Goal: Navigation & Orientation: Locate item on page

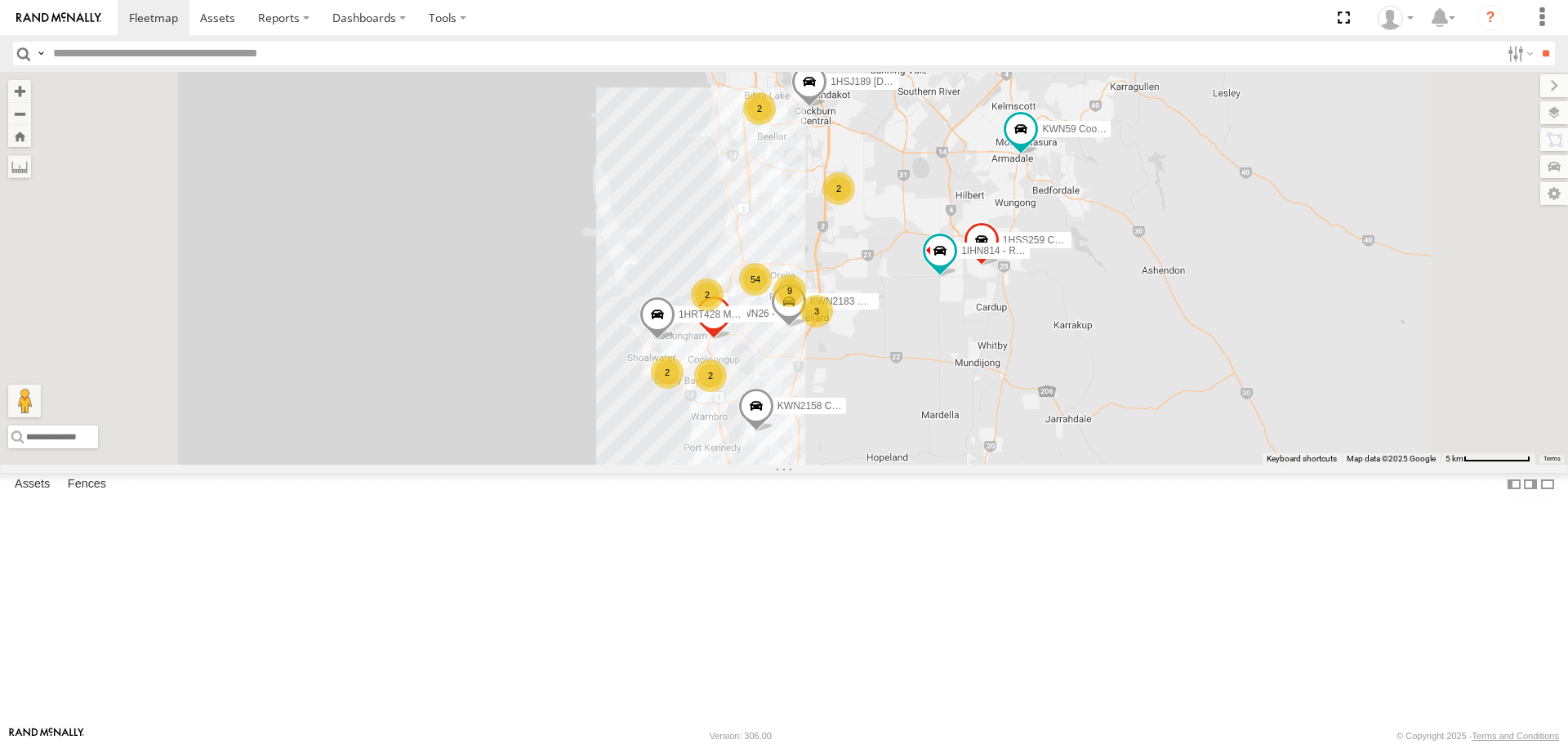
drag, startPoint x: 1067, startPoint y: 457, endPoint x: 1065, endPoint y: 550, distance: 93.0
click at [1065, 464] on div "KWN2160 Coor.Project 2001087 1IFO858 KWN59 Coord Envi&Waste 1HRP499 [DOMAIN_NAM…" at bounding box center [784, 268] width 1568 height 392
click at [1035, 146] on span at bounding box center [1021, 131] width 30 height 30
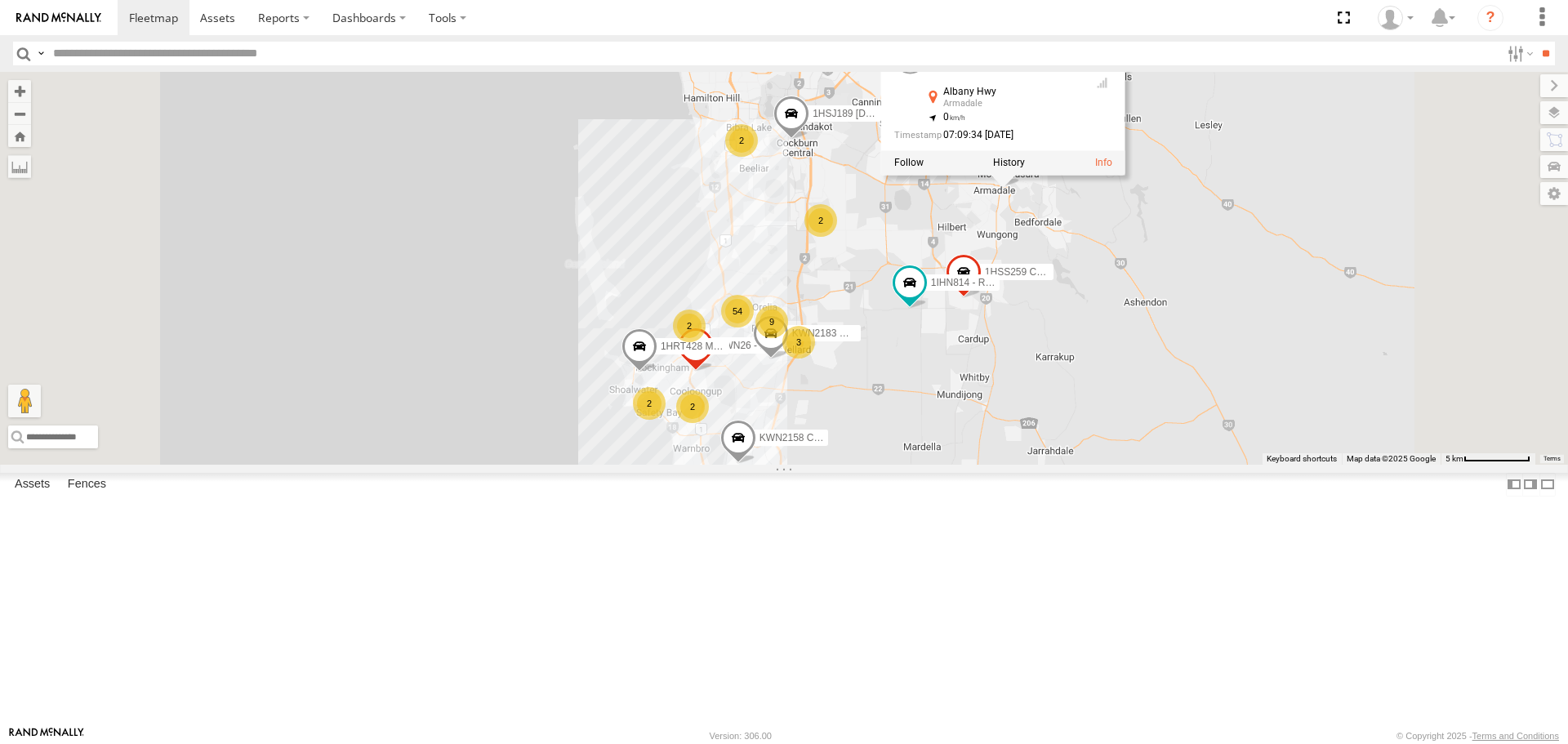
drag, startPoint x: 1237, startPoint y: 330, endPoint x: 1202, endPoint y: 304, distance: 43.6
click at [1219, 362] on div "KWN2160 Coor.Project 2001087 1IFO858 KWN59 Coord Envi&Waste 1HRP499 [DOMAIN_NAM…" at bounding box center [784, 268] width 1568 height 392
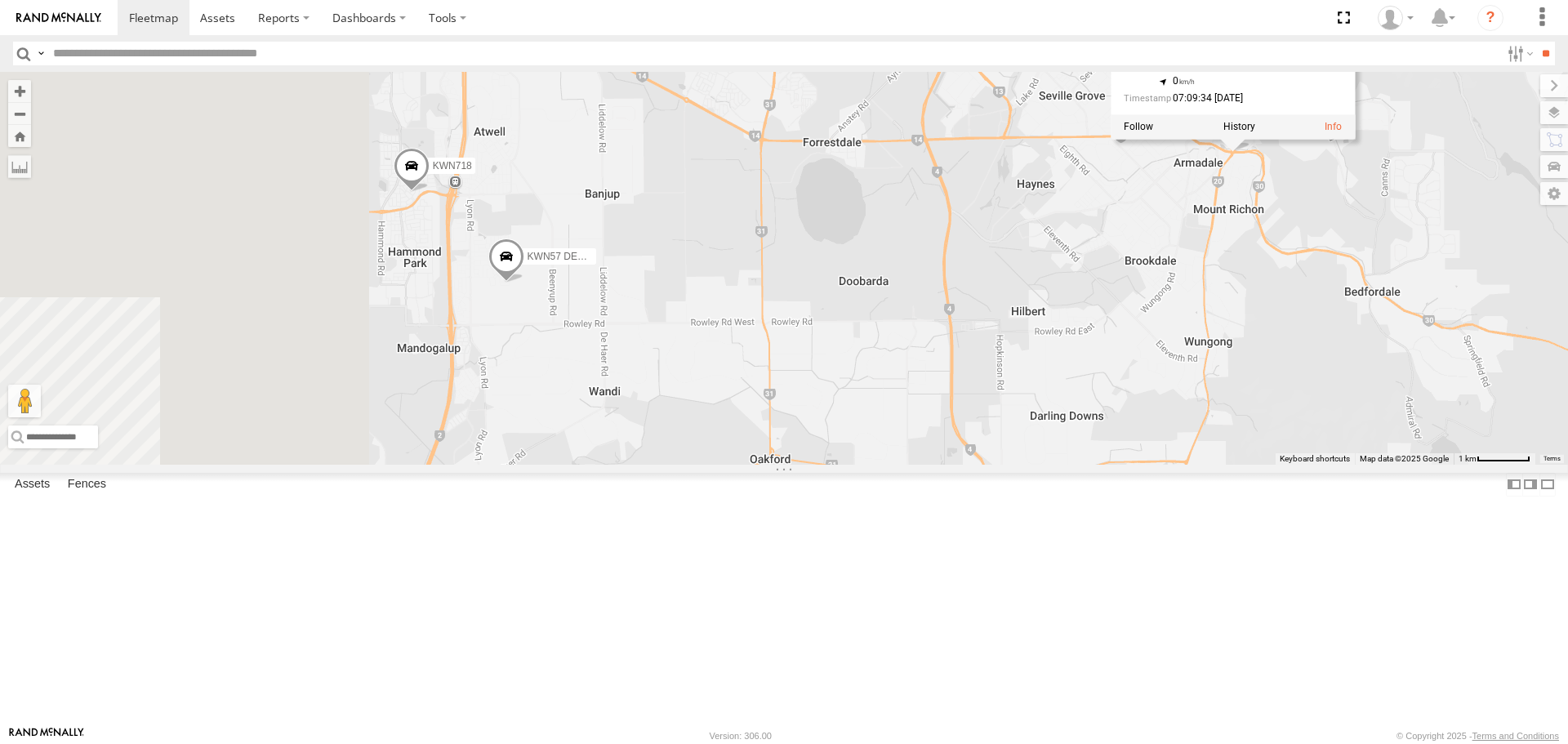
drag, startPoint x: 650, startPoint y: 596, endPoint x: 1128, endPoint y: 450, distance: 499.8
click at [1127, 457] on div "KWN2160 Coor.Project 2001087 1IFO858 KWN59 Coord Envi&Waste 1HRP499 [DOMAIN_NAM…" at bounding box center [784, 268] width 1568 height 392
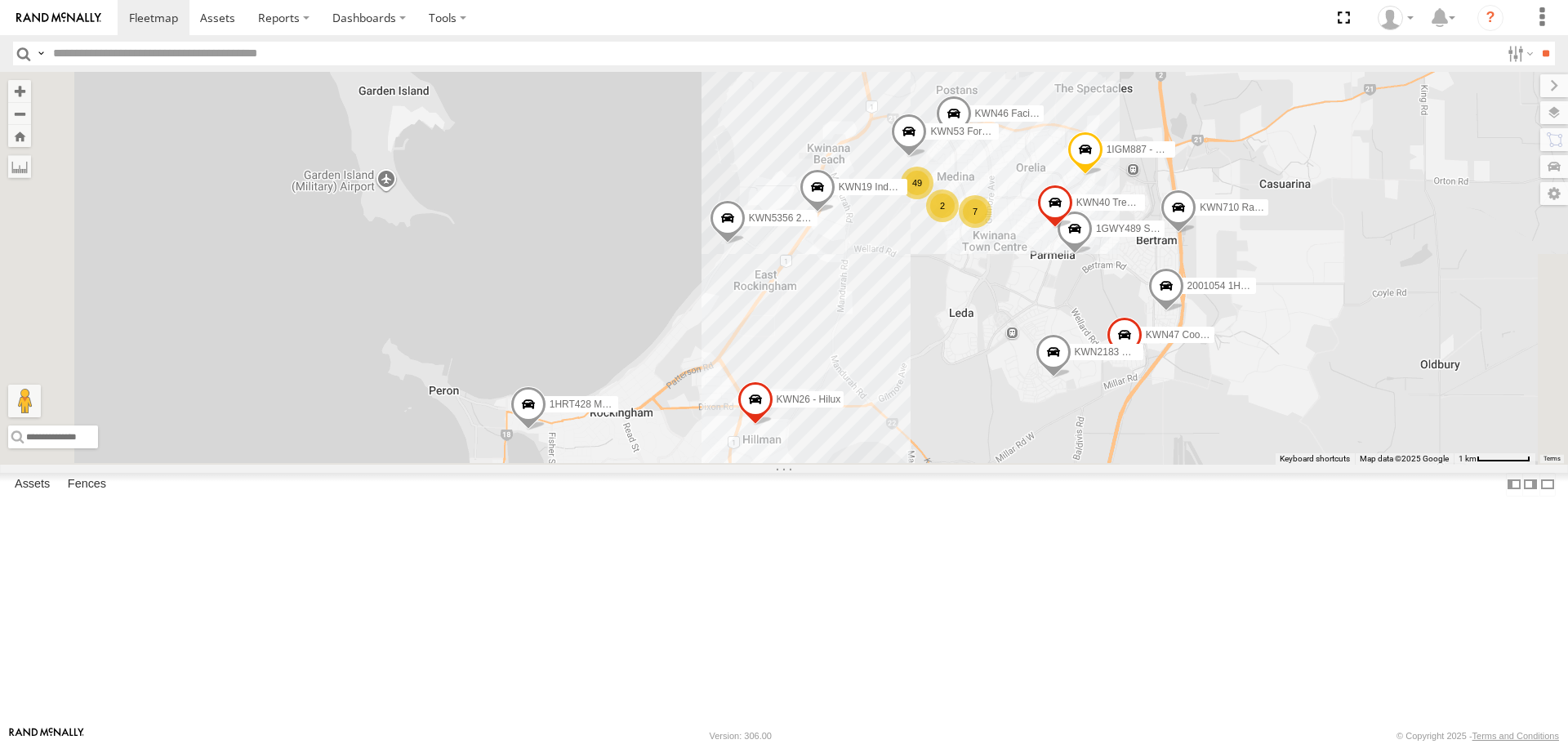
drag, startPoint x: 1056, startPoint y: 611, endPoint x: 1040, endPoint y: 379, distance: 232.6
click at [978, 403] on div "KWN2160 Coor.Project 2001087 1IFO858 KWN59 Coord Envi&Waste 1HRP499 [DOMAIN_NAM…" at bounding box center [784, 268] width 1568 height 392
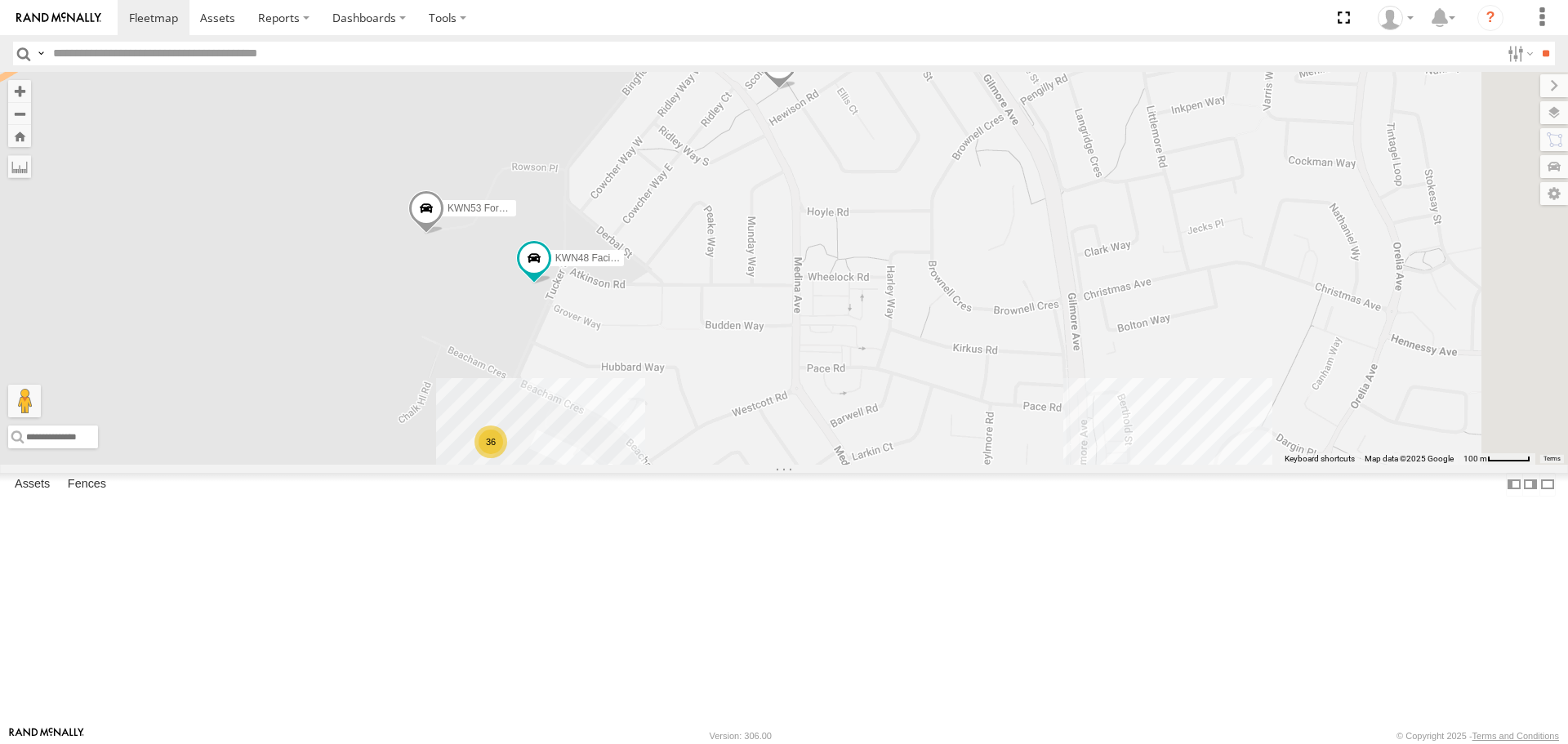
drag, startPoint x: 1269, startPoint y: 299, endPoint x: 940, endPoint y: 400, distance: 344.2
click at [935, 414] on div "KWN2160 Coor.Project 2001087 1IFO858 KWN59 Coord Envi&Waste 1HRP499 [DOMAIN_NAM…" at bounding box center [784, 268] width 1568 height 392
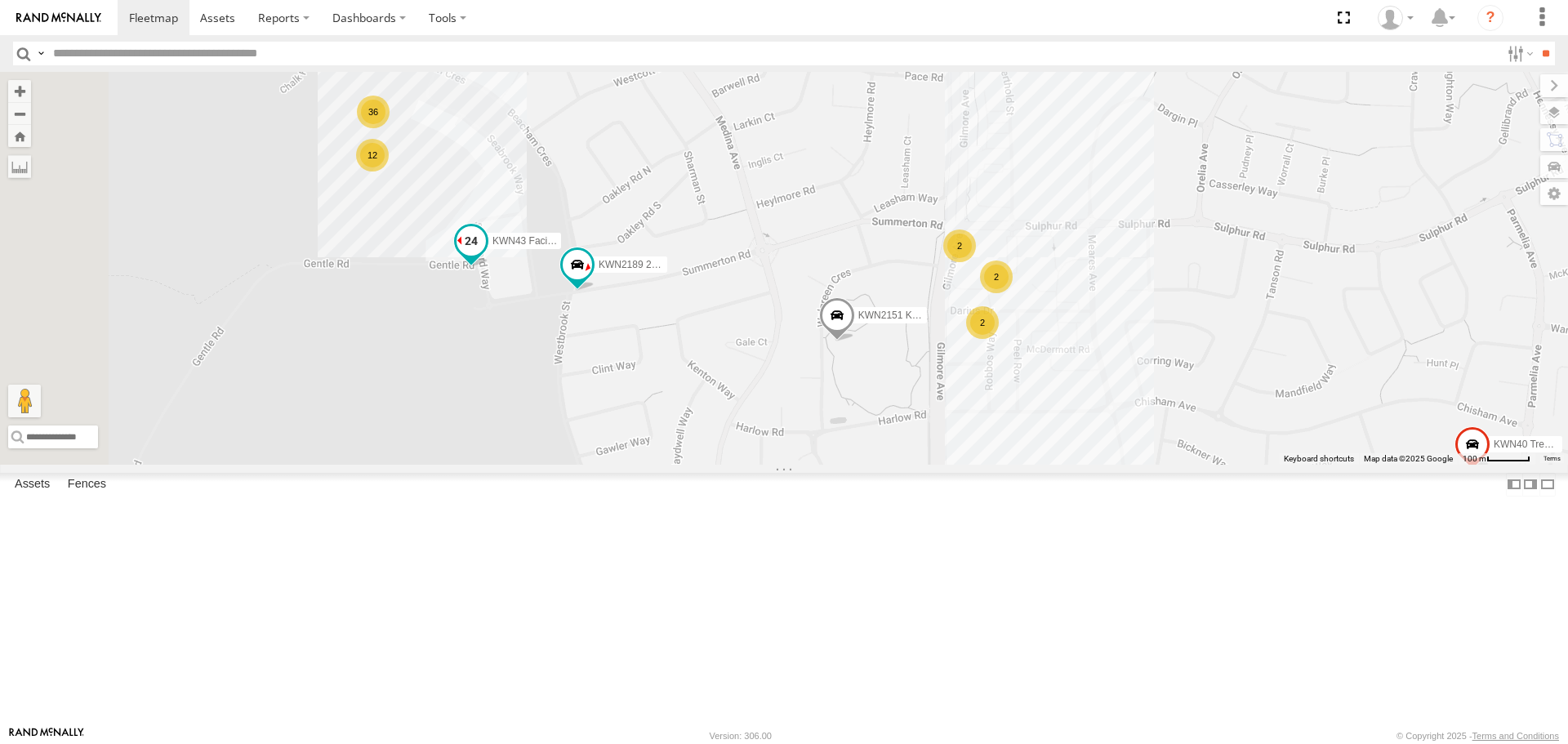
click at [486, 256] on span at bounding box center [471, 241] width 30 height 30
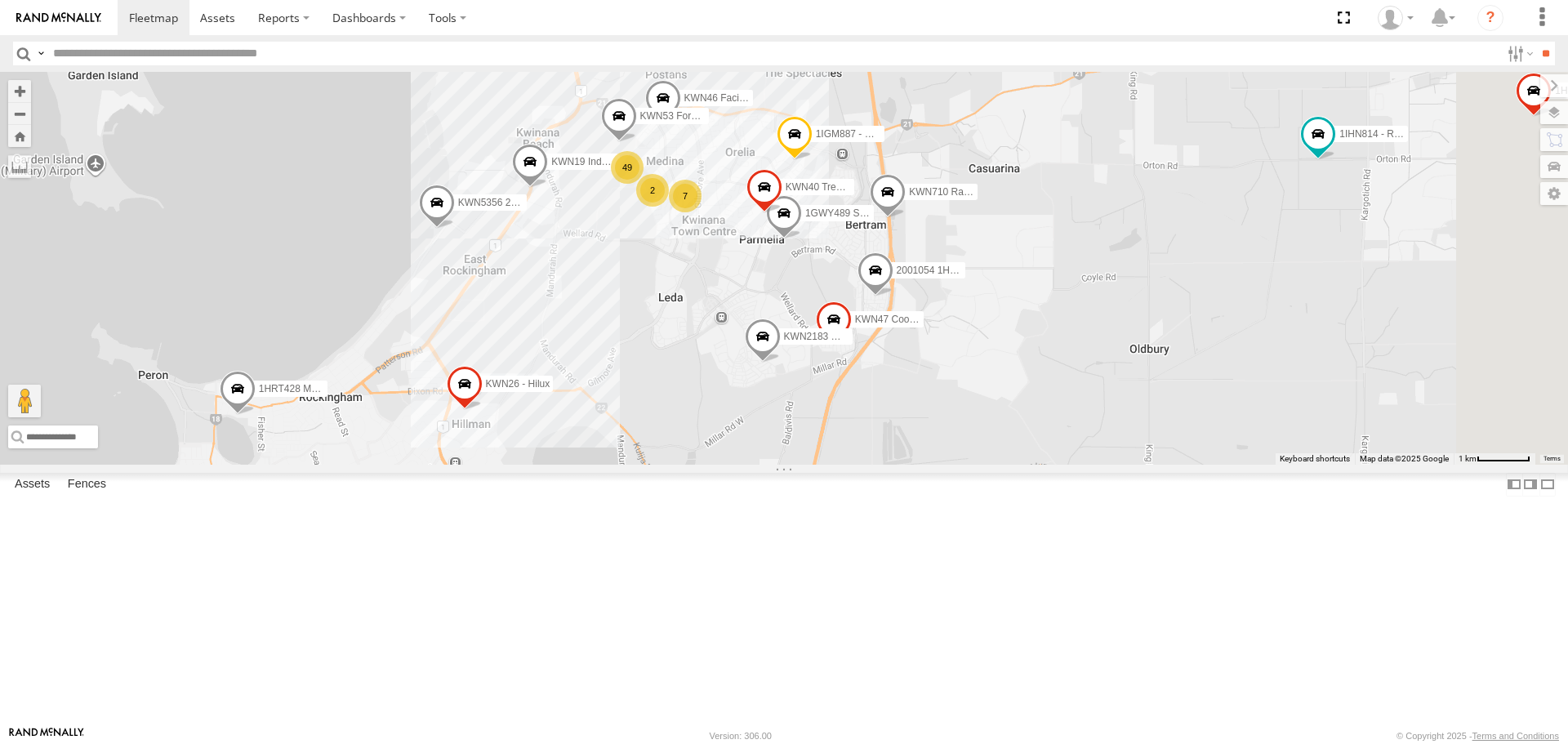
drag, startPoint x: 1238, startPoint y: 526, endPoint x: 1226, endPoint y: 308, distance: 218.3
click at [1226, 308] on div "KWN2160 Coor.Project 2001087 1IFO858 KWN59 Coord Envi&Waste 1HRP499 [DOMAIN_NAM…" at bounding box center [784, 268] width 1568 height 392
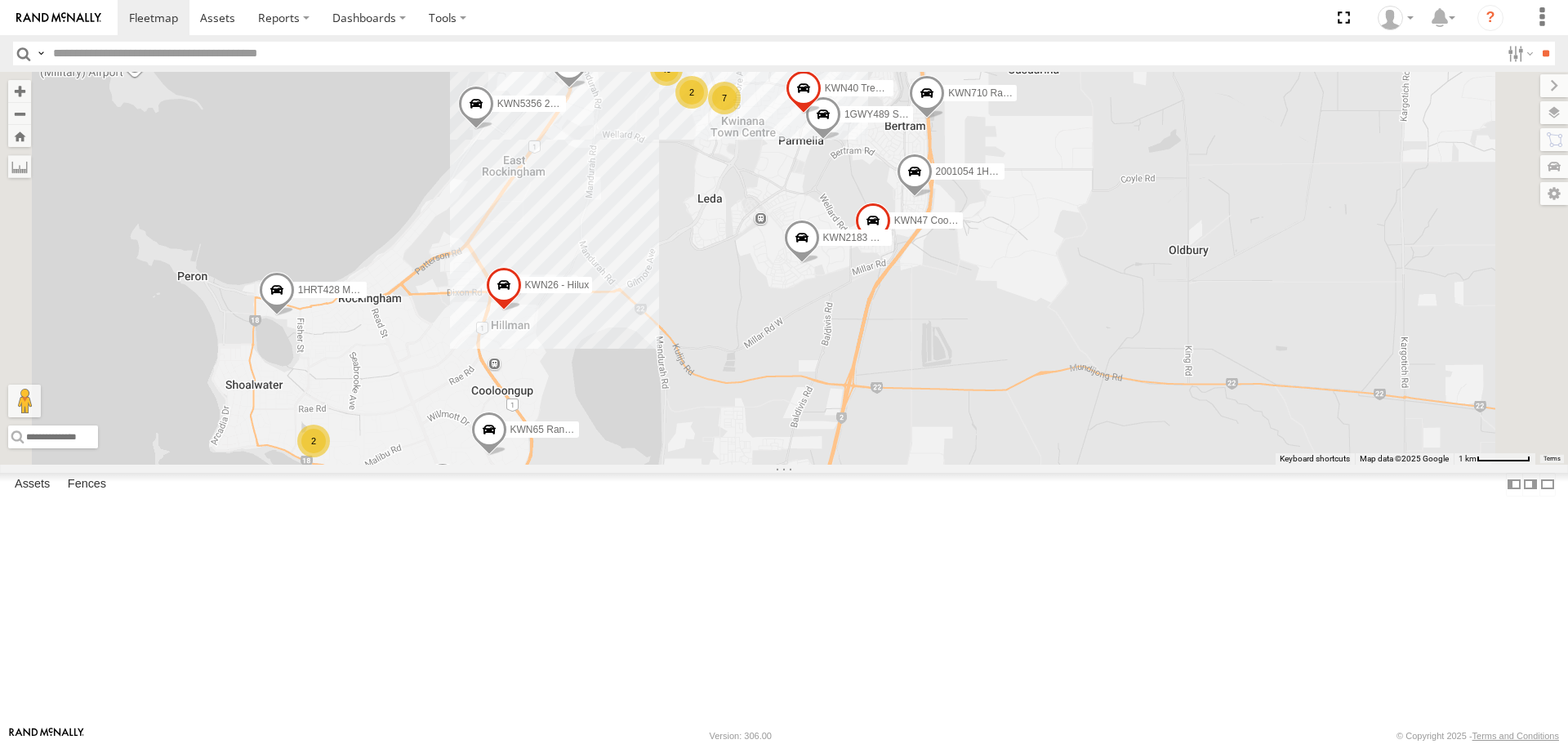
drag, startPoint x: 1032, startPoint y: 448, endPoint x: 1076, endPoint y: 338, distance: 118.5
click at [891, 247] on span at bounding box center [873, 225] width 36 height 44
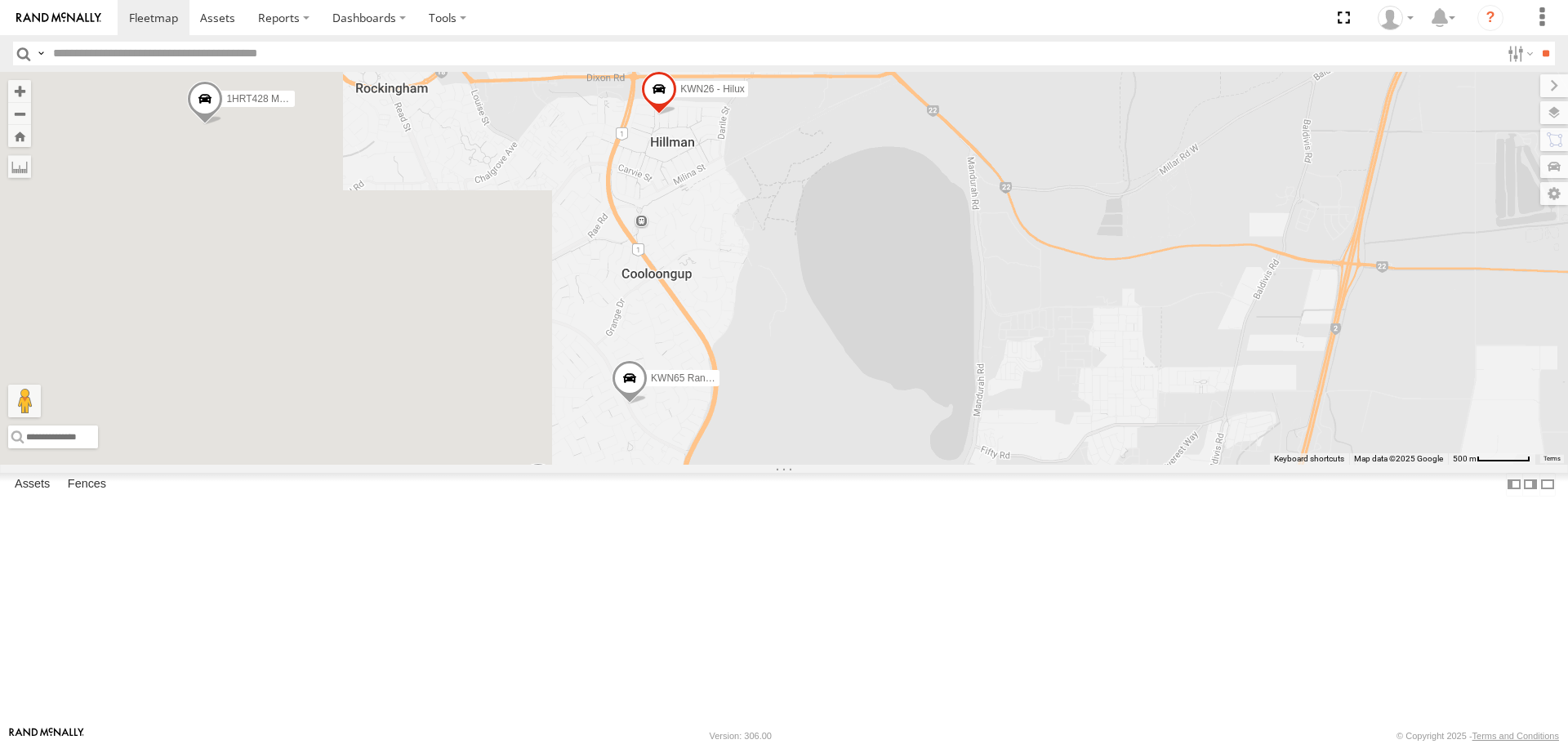
drag, startPoint x: 632, startPoint y: 630, endPoint x: 1177, endPoint y: 425, distance: 582.3
click at [1177, 425] on div "KWN2160 Coor.Project 2001087 1IFO858 KWN59 Coord Envi&Waste 1HRP499 [DOMAIN_NAM…" at bounding box center [784, 268] width 1568 height 392
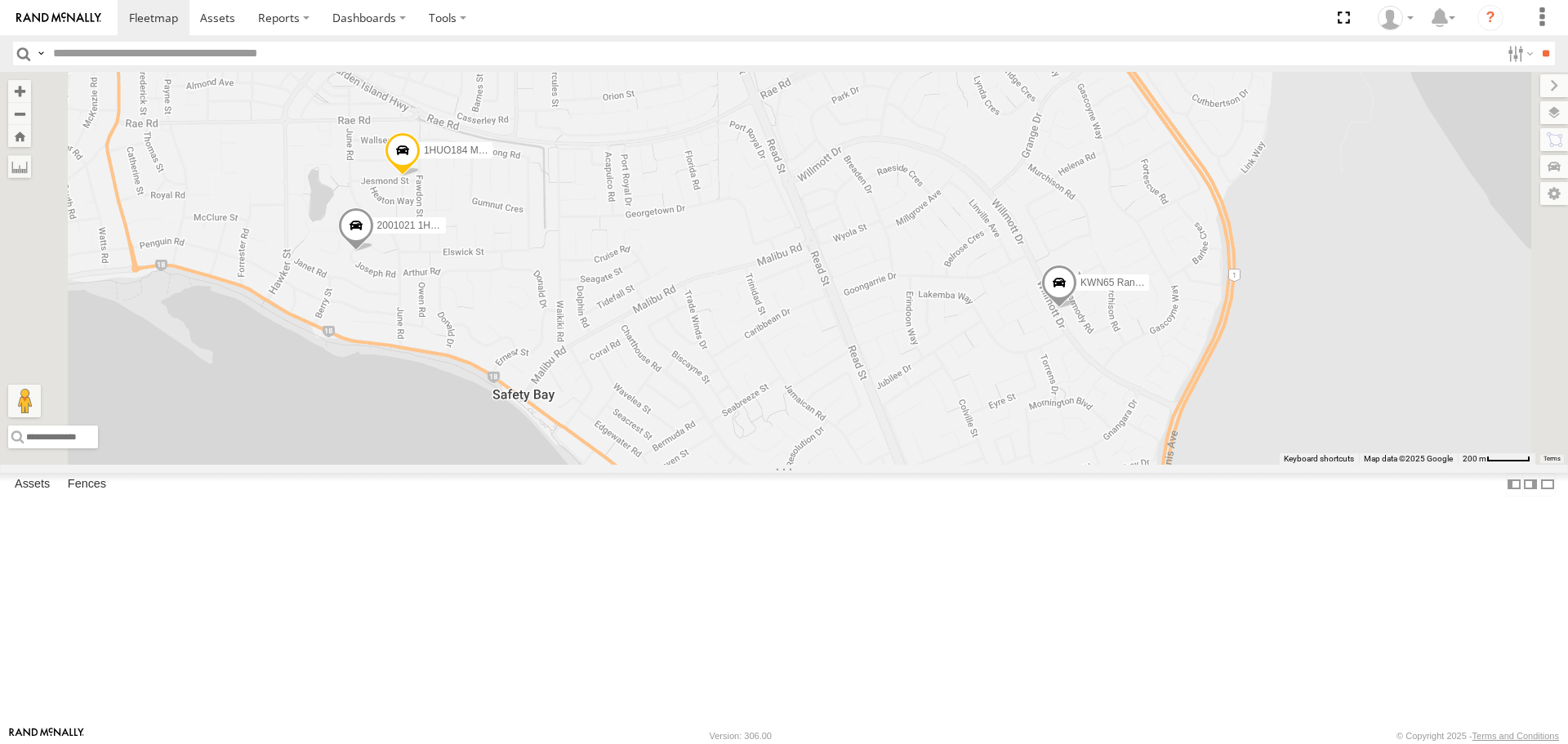
click at [420, 176] on span at bounding box center [403, 154] width 36 height 44
click at [911, 526] on span at bounding box center [893, 504] width 36 height 44
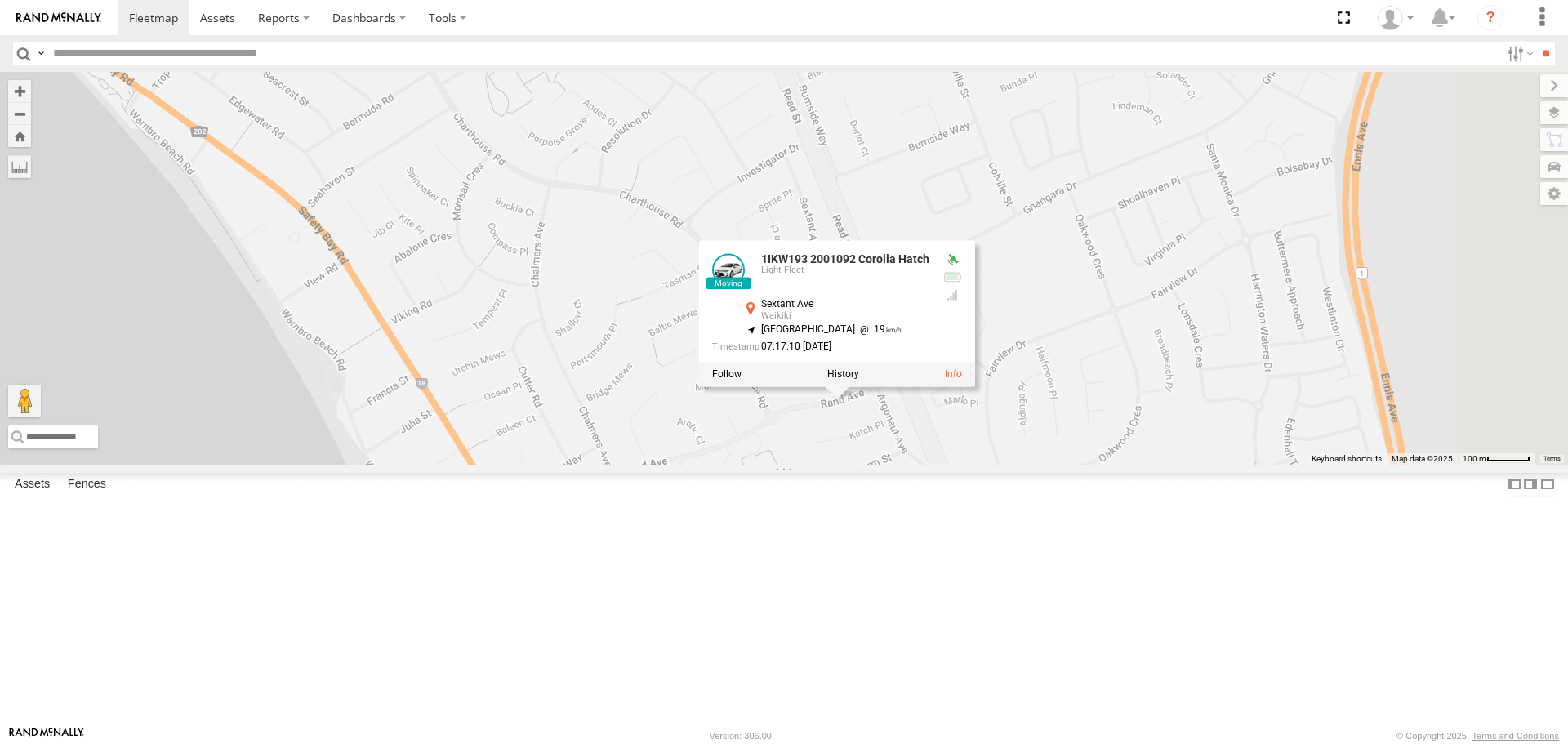
drag, startPoint x: 1351, startPoint y: 613, endPoint x: 1280, endPoint y: 262, distance: 358.1
click at [1280, 262] on div "2001021 1HRP487 Toyota Admin 1HUO184 Manager Requatic KWN65 Rangers 1IKW193 200…" at bounding box center [784, 268] width 1568 height 392
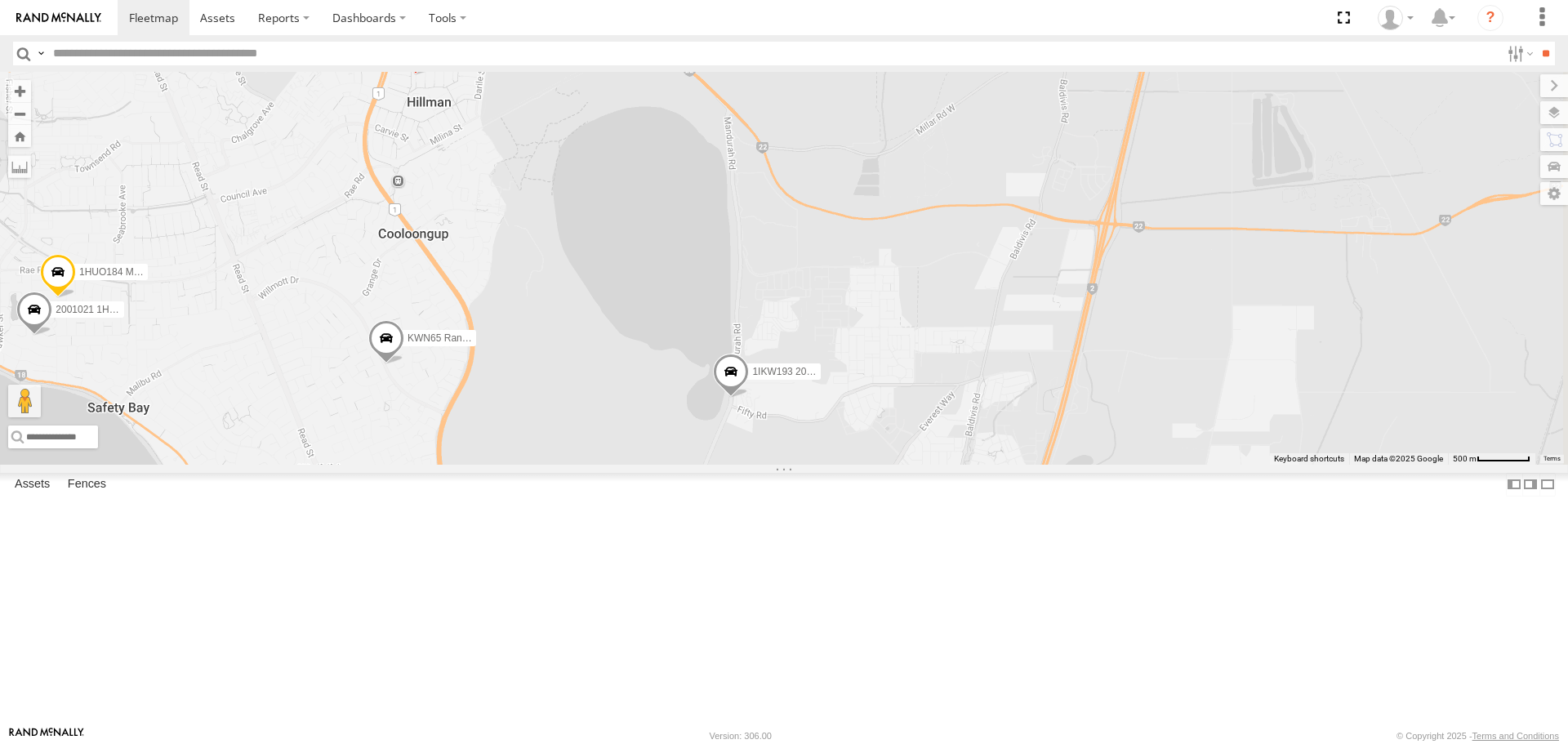
drag, startPoint x: 678, startPoint y: 446, endPoint x: 421, endPoint y: 507, distance: 264.1
click at [421, 464] on div "KWN65 Rangers 1IKW193 2001092 Corolla Hatch KWN2189 2001110 Ford Ranger KWN26 -…" at bounding box center [784, 268] width 1568 height 392
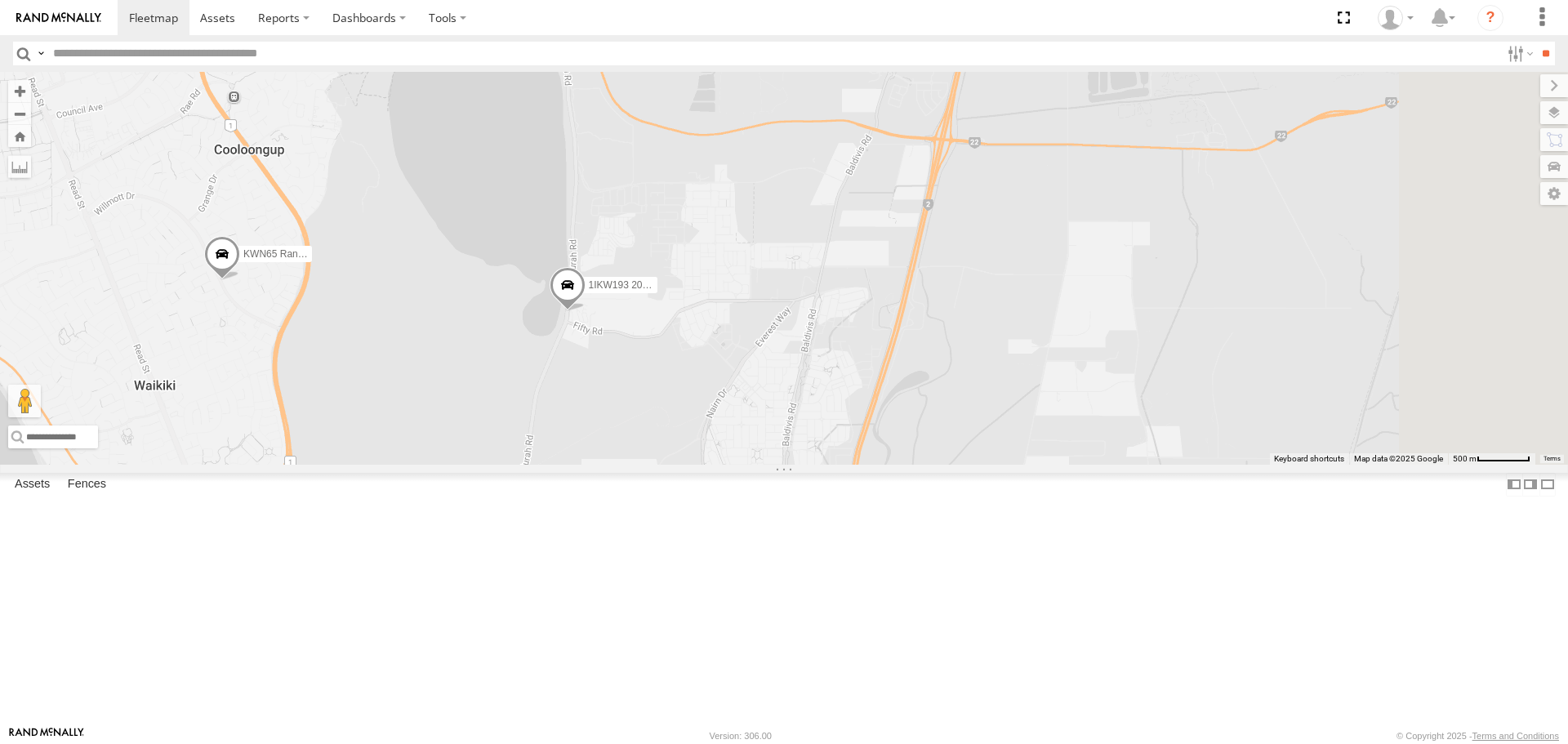
drag, startPoint x: 959, startPoint y: 293, endPoint x: 808, endPoint y: 192, distance: 181.7
click at [808, 192] on div "KWN65 Rangers 1IKW193 2001092 Corolla Hatch KWN2189 2001110 Ford Ranger KWN26 -…" at bounding box center [784, 268] width 1568 height 392
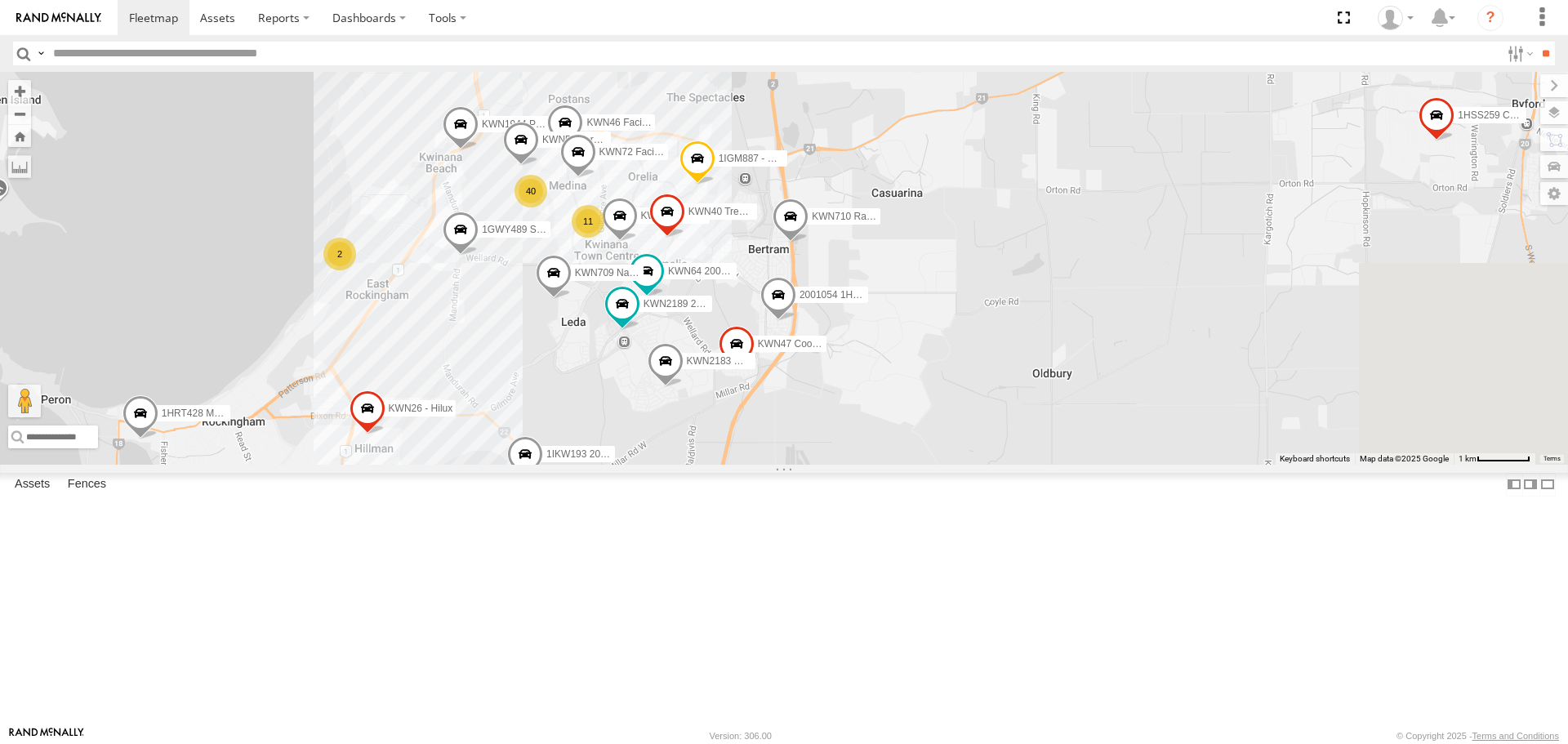
drag, startPoint x: 816, startPoint y: 386, endPoint x: 742, endPoint y: 468, distance: 110.5
click at [742, 464] on div "KWN26 - Hilux KWN65 Rangers 1IKW193 2001092 Corolla Hatch KWN2183 Waste Educati…" at bounding box center [784, 268] width 1568 height 392
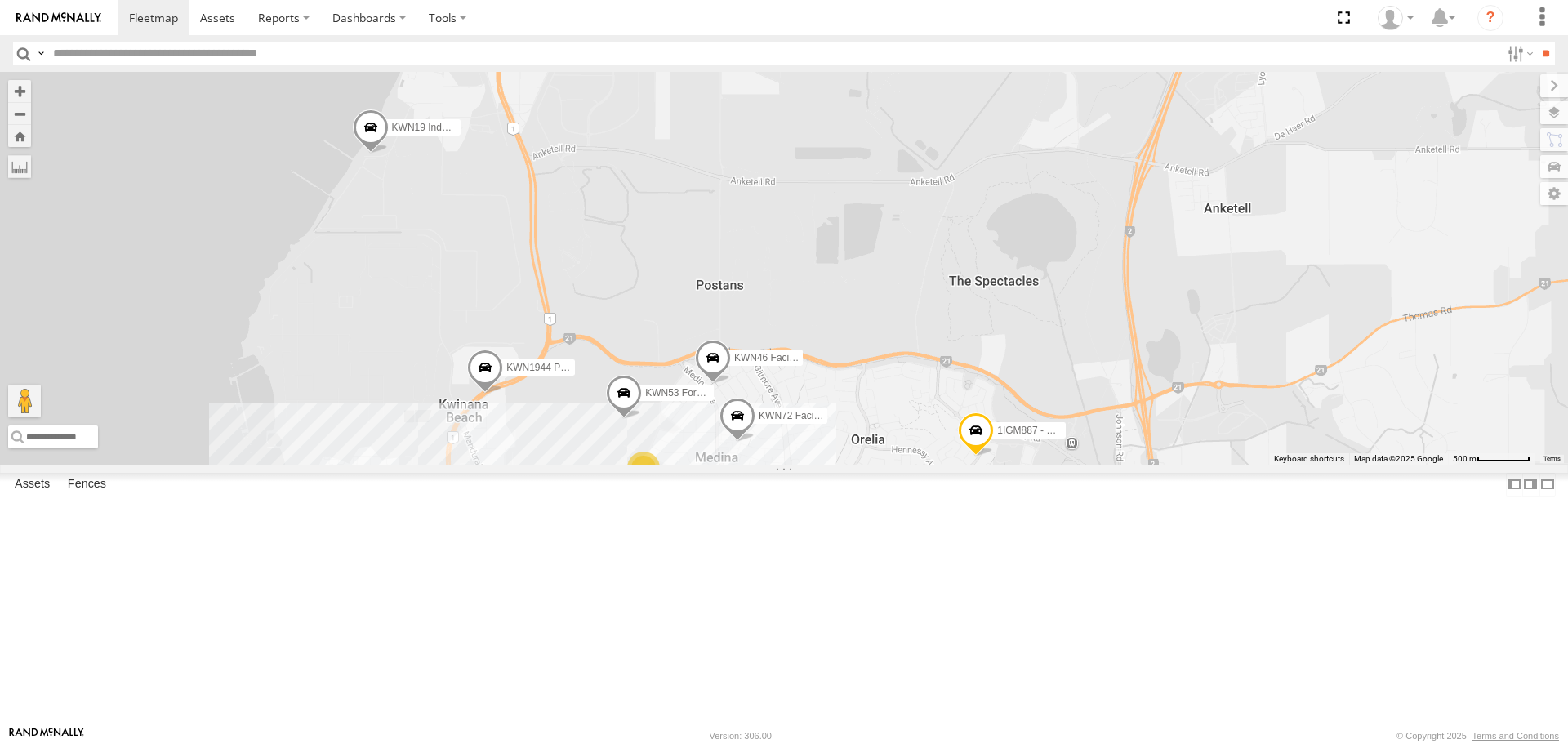
drag, startPoint x: 788, startPoint y: 247, endPoint x: 1082, endPoint y: 586, distance: 448.7
click at [1082, 464] on div "KWN26 - Hilux KWN65 Rangers 1IKW193 2001092 Corolla Hatch KWN2183 Waste Educati…" at bounding box center [784, 268] width 1568 height 392
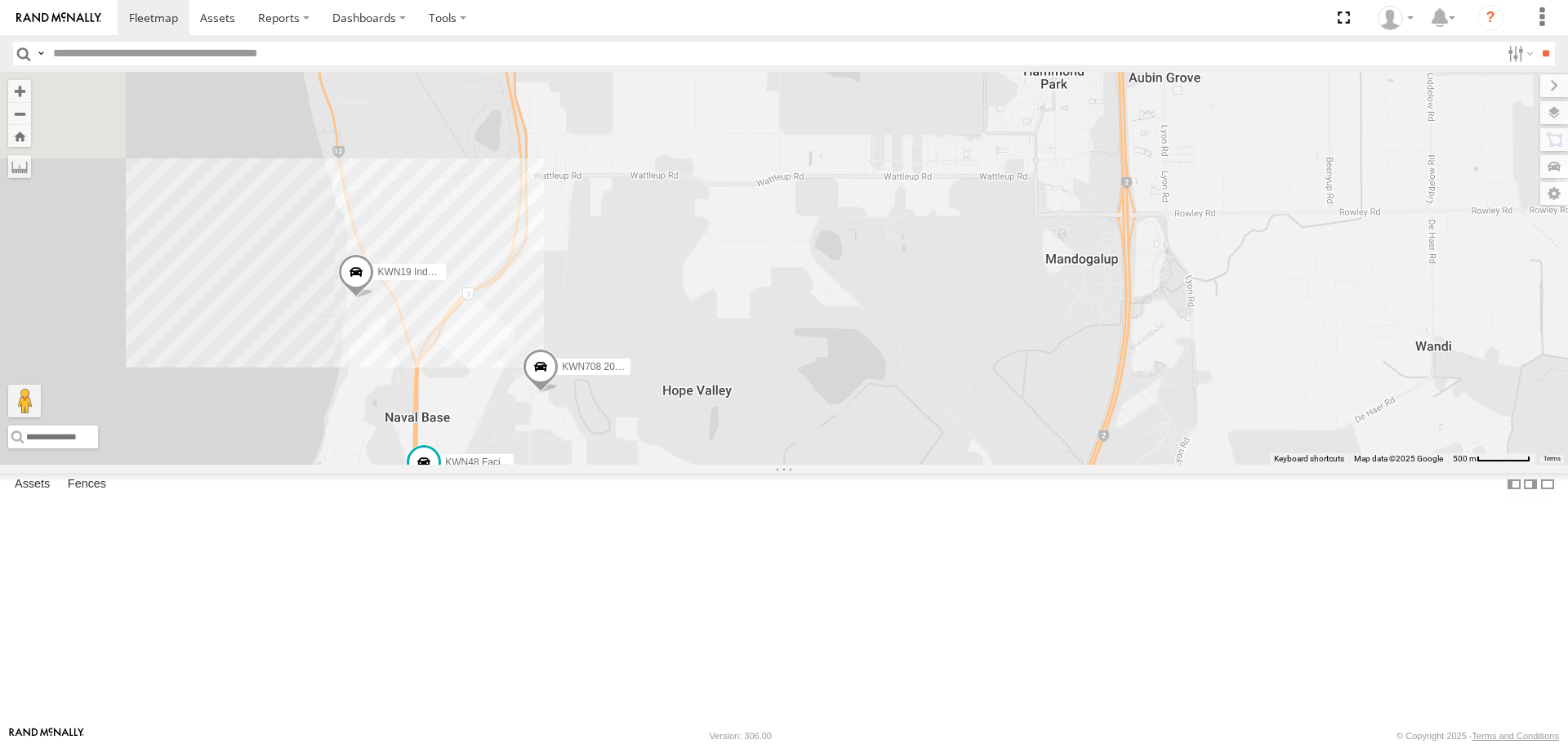
drag, startPoint x: 953, startPoint y: 168, endPoint x: 870, endPoint y: 573, distance: 413.4
click at [870, 464] on div "KWN5356 2001086 Camera Trailer Rangers KWN40 Tree Officer KWN708 2001102 Ford R…" at bounding box center [784, 268] width 1568 height 392
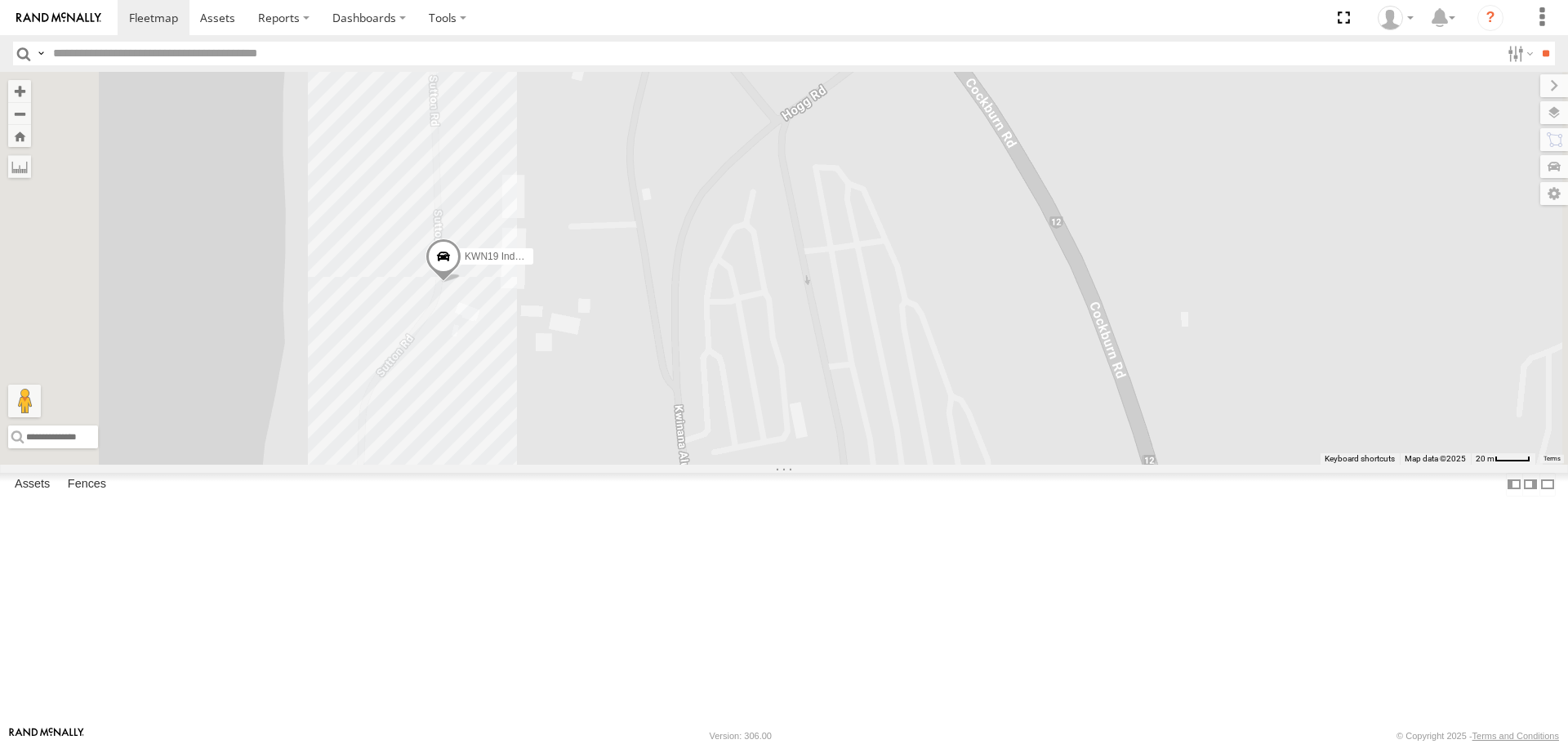
drag, startPoint x: 664, startPoint y: 492, endPoint x: 693, endPoint y: 377, distance: 118.6
click at [693, 377] on div "KWN5356 2001086 Camera Trailer Rangers KWN40 Tree Officer KWN708 2001102 Ford R…" at bounding box center [784, 268] width 1568 height 392
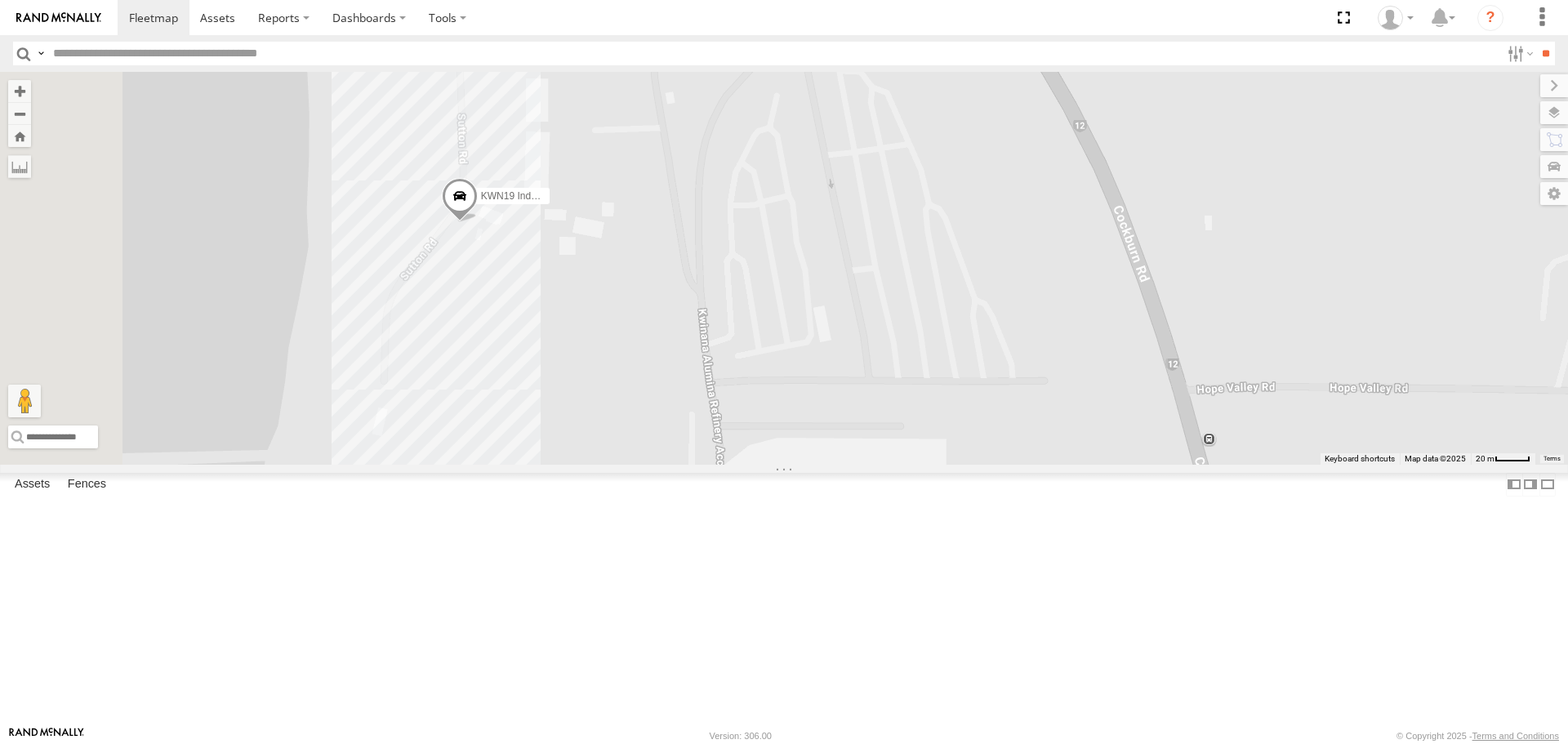
click at [668, 303] on div "KWN5356 2001086 Camera Trailer Rangers KWN40 Tree Officer KWN708 2001102 Ford R…" at bounding box center [784, 268] width 1568 height 392
click at [477, 223] on span at bounding box center [460, 201] width 36 height 44
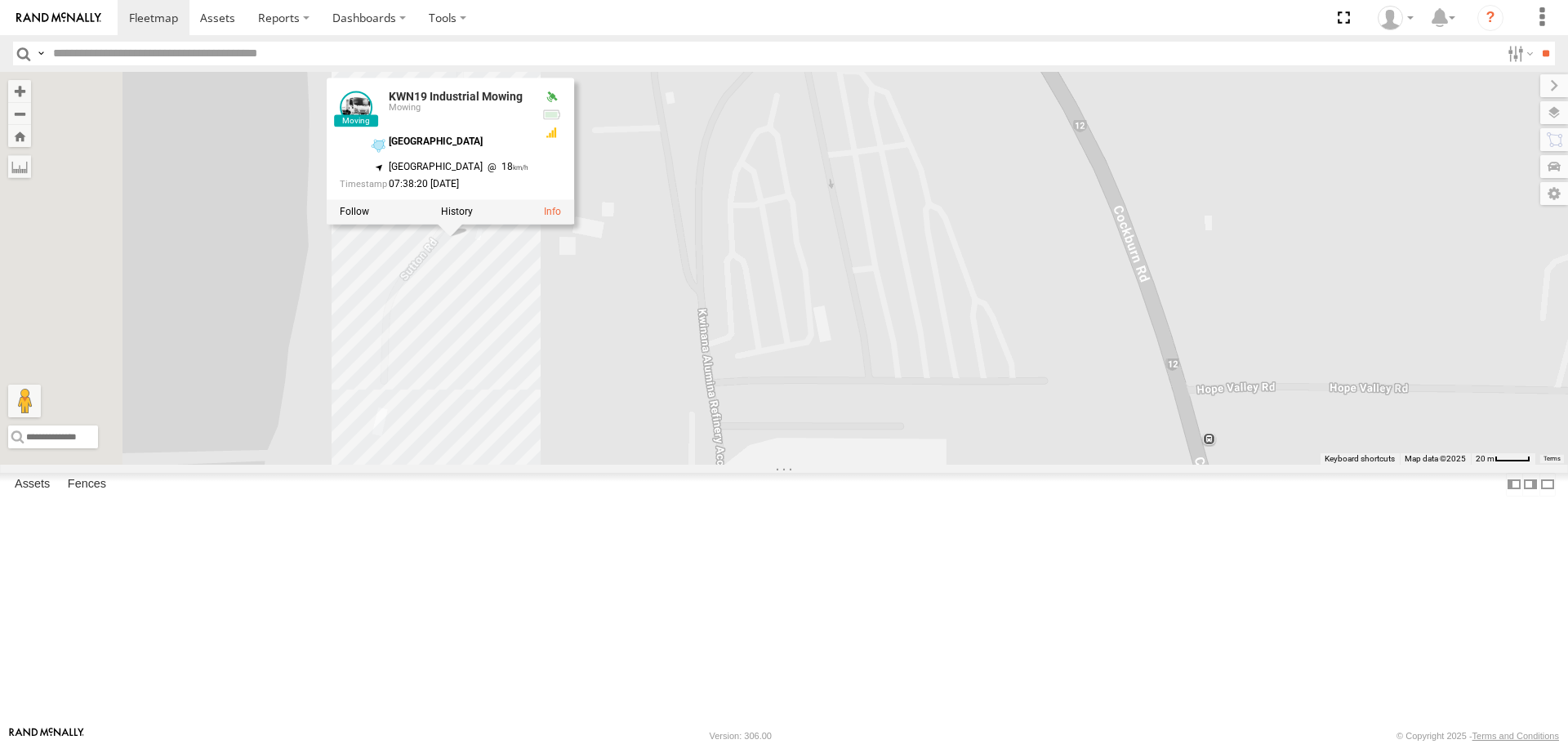
click at [769, 464] on div "KWN5356 2001086 Camera Trailer Rangers KWN40 Tree Officer KWN708 2001102 Ford R…" at bounding box center [784, 268] width 1568 height 392
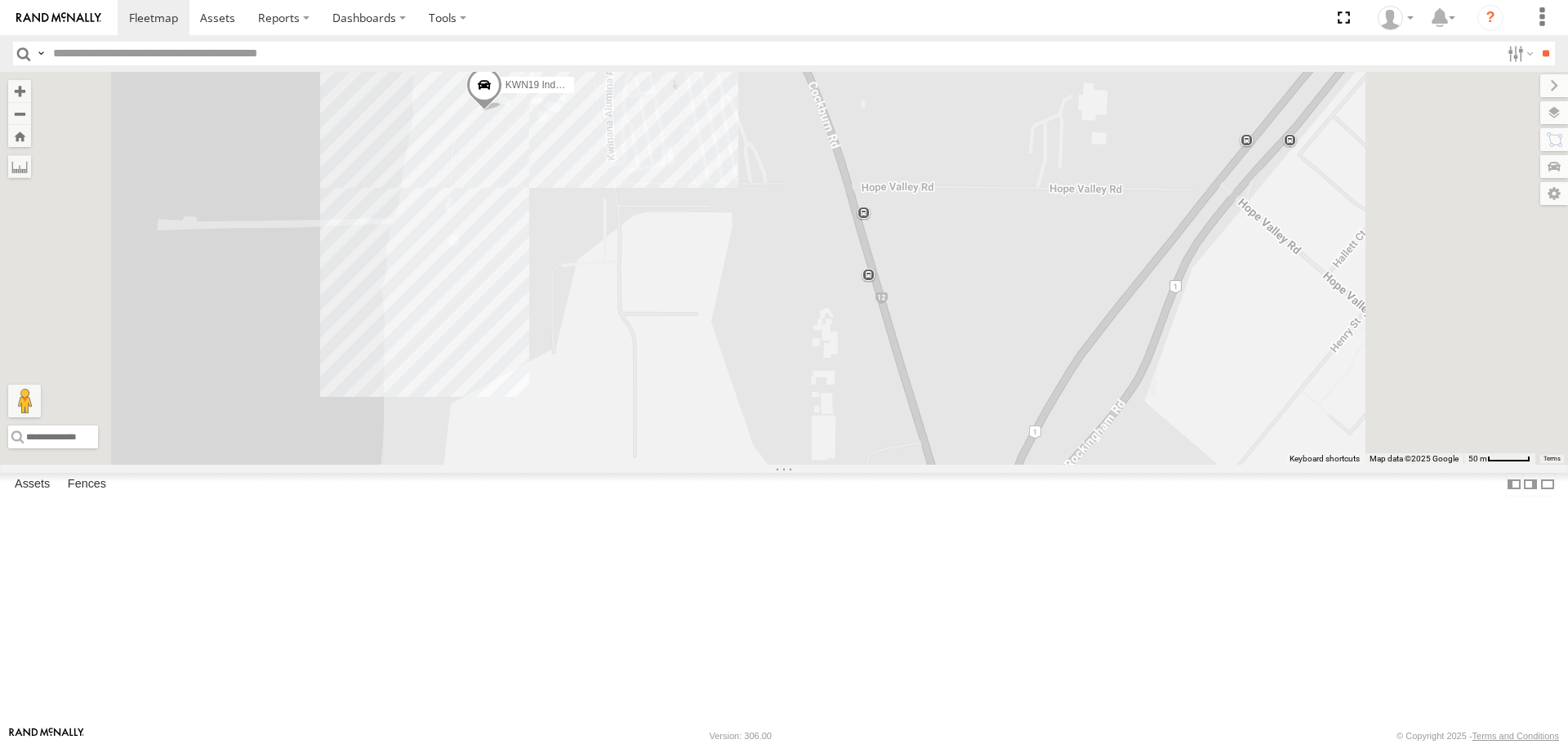
drag, startPoint x: 780, startPoint y: 674, endPoint x: 754, endPoint y: 453, distance: 222.5
click at [754, 453] on div "KWN5356 2001086 Camera Trailer Rangers KWN40 Tree Officer KWN708 2001102 Ford R…" at bounding box center [784, 268] width 1568 height 392
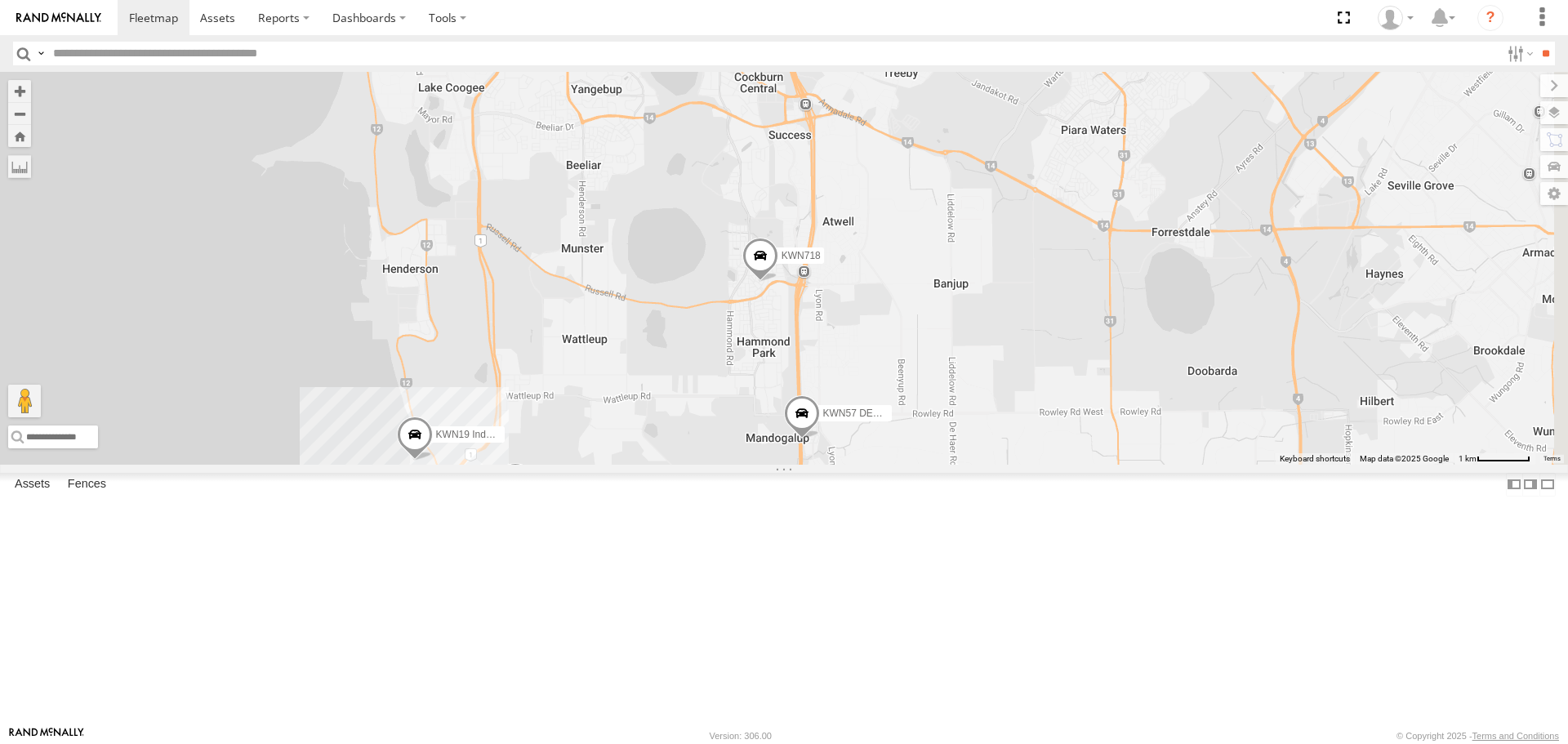
drag, startPoint x: 929, startPoint y: 583, endPoint x: 895, endPoint y: 589, distance: 34.5
click at [895, 464] on div "KWN5356 2001086 Camera Trailer Rangers KWN40 Tree Officer KWN708 2001102 Ford R…" at bounding box center [784, 268] width 1568 height 392
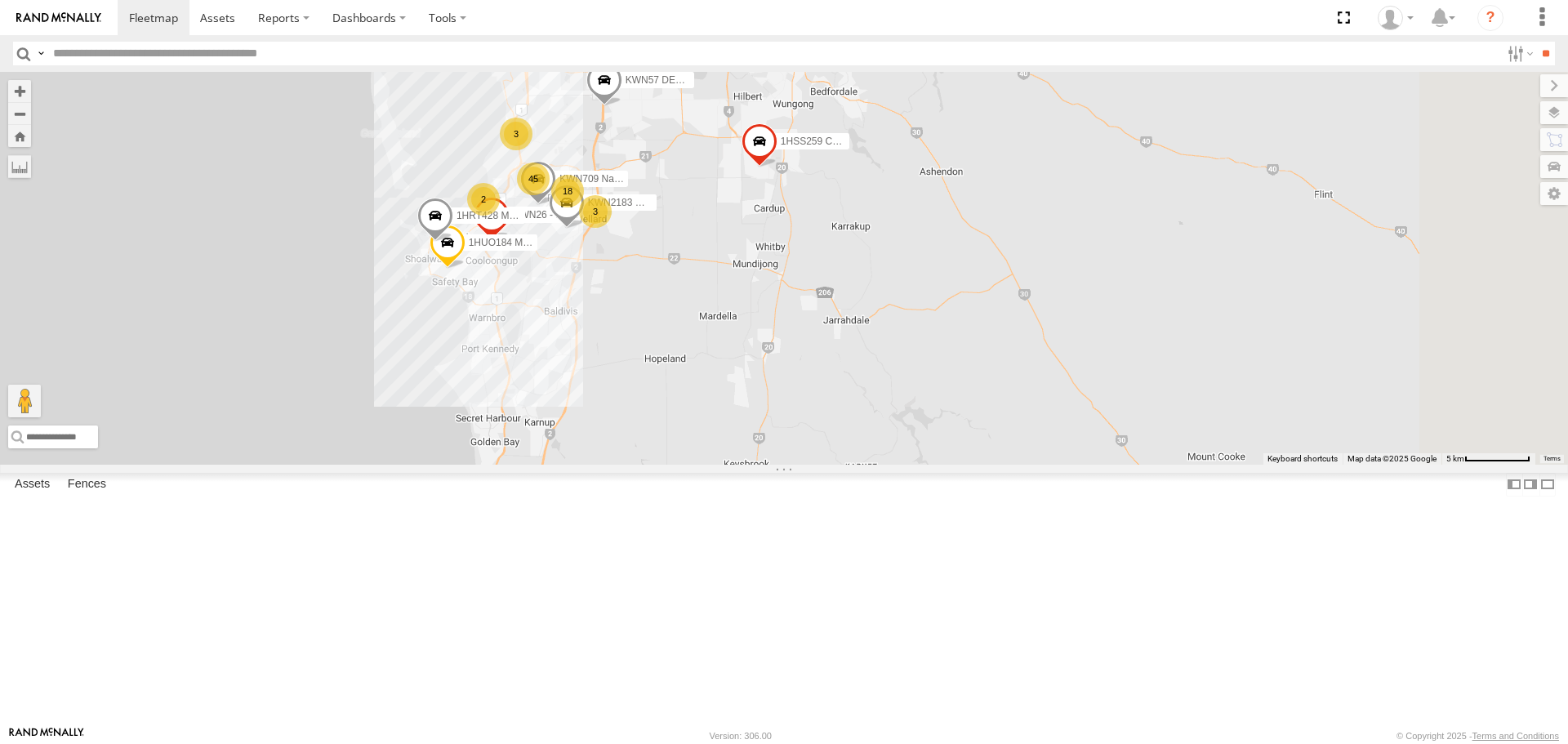
drag, startPoint x: 1037, startPoint y: 461, endPoint x: 947, endPoint y: 175, distance: 299.8
click at [948, 176] on div "KWN57 DEFES KWN718 KWN2130 1HSJ189 [DOMAIN_NAME] 1HRP499 [DOMAIN_NAME] 1HSS259 …" at bounding box center [784, 268] width 1568 height 392
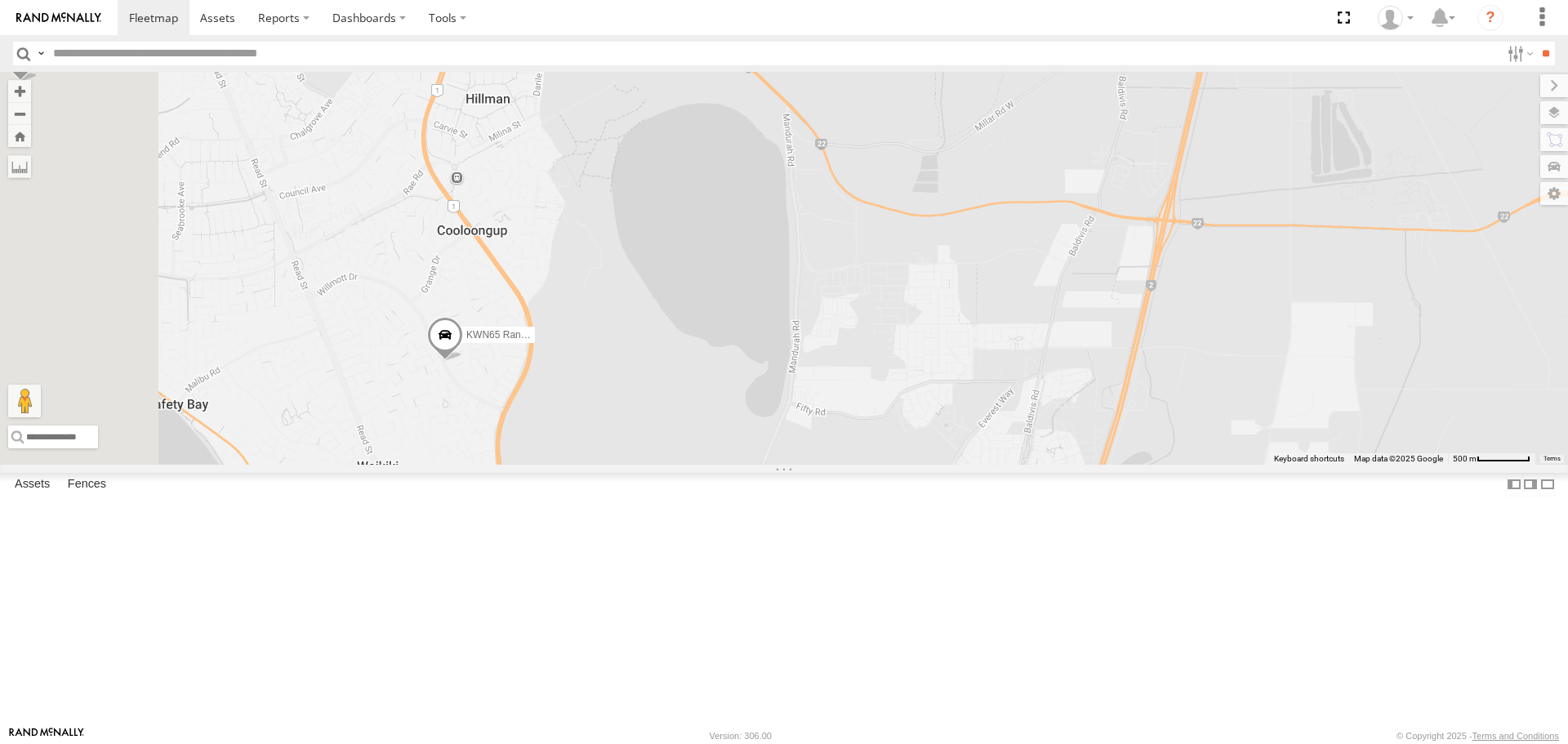
drag, startPoint x: 823, startPoint y: 388, endPoint x: 1133, endPoint y: 565, distance: 357.0
click at [1133, 464] on div "KWN57 DEFES KWN718 KWN2130 1HSJ189 [DOMAIN_NAME] 1HRP499 [DOMAIN_NAME] 1HSS259 …" at bounding box center [784, 268] width 1568 height 392
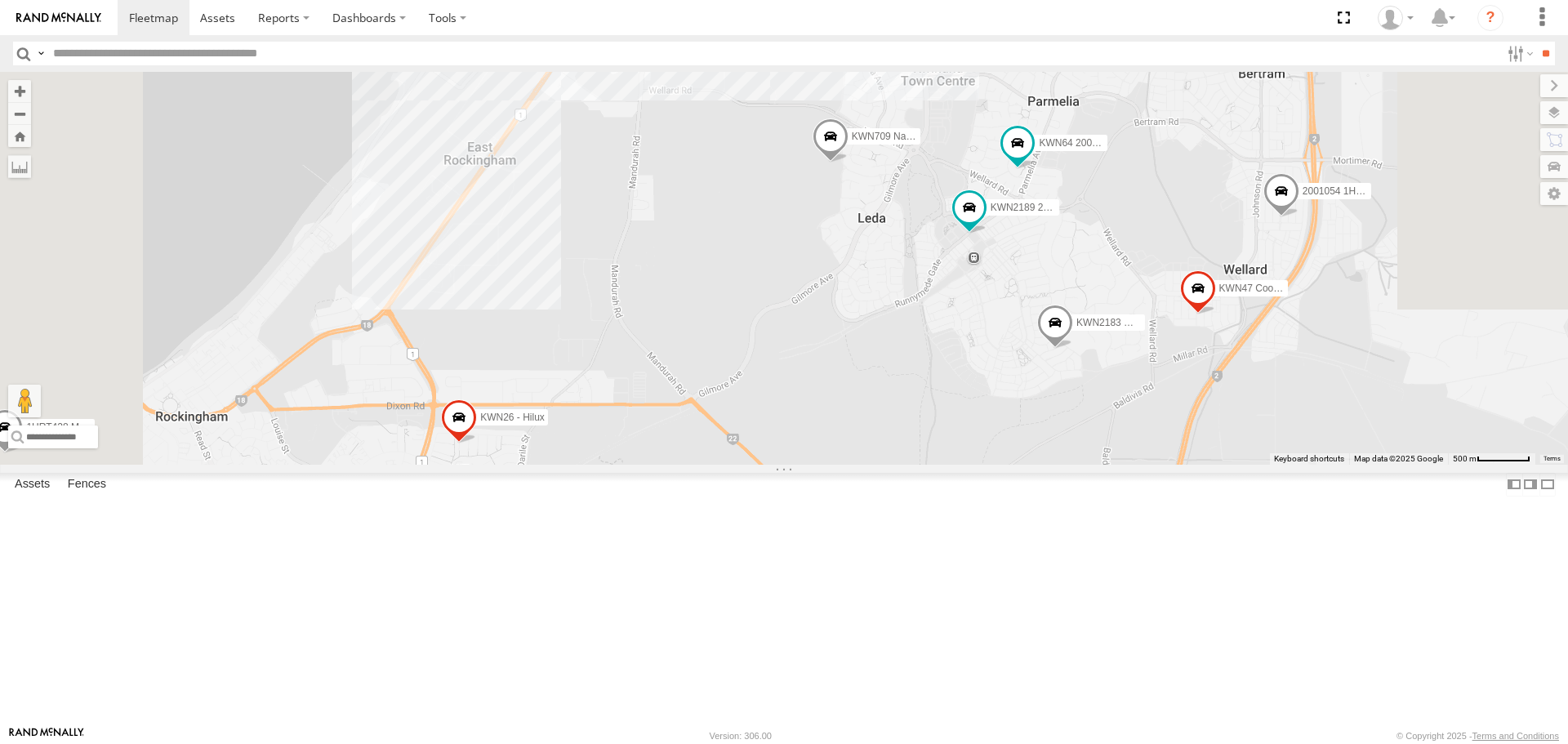
drag, startPoint x: 842, startPoint y: 351, endPoint x: 824, endPoint y: 758, distance: 407.4
click at [824, 743] on html at bounding box center [784, 372] width 1568 height 744
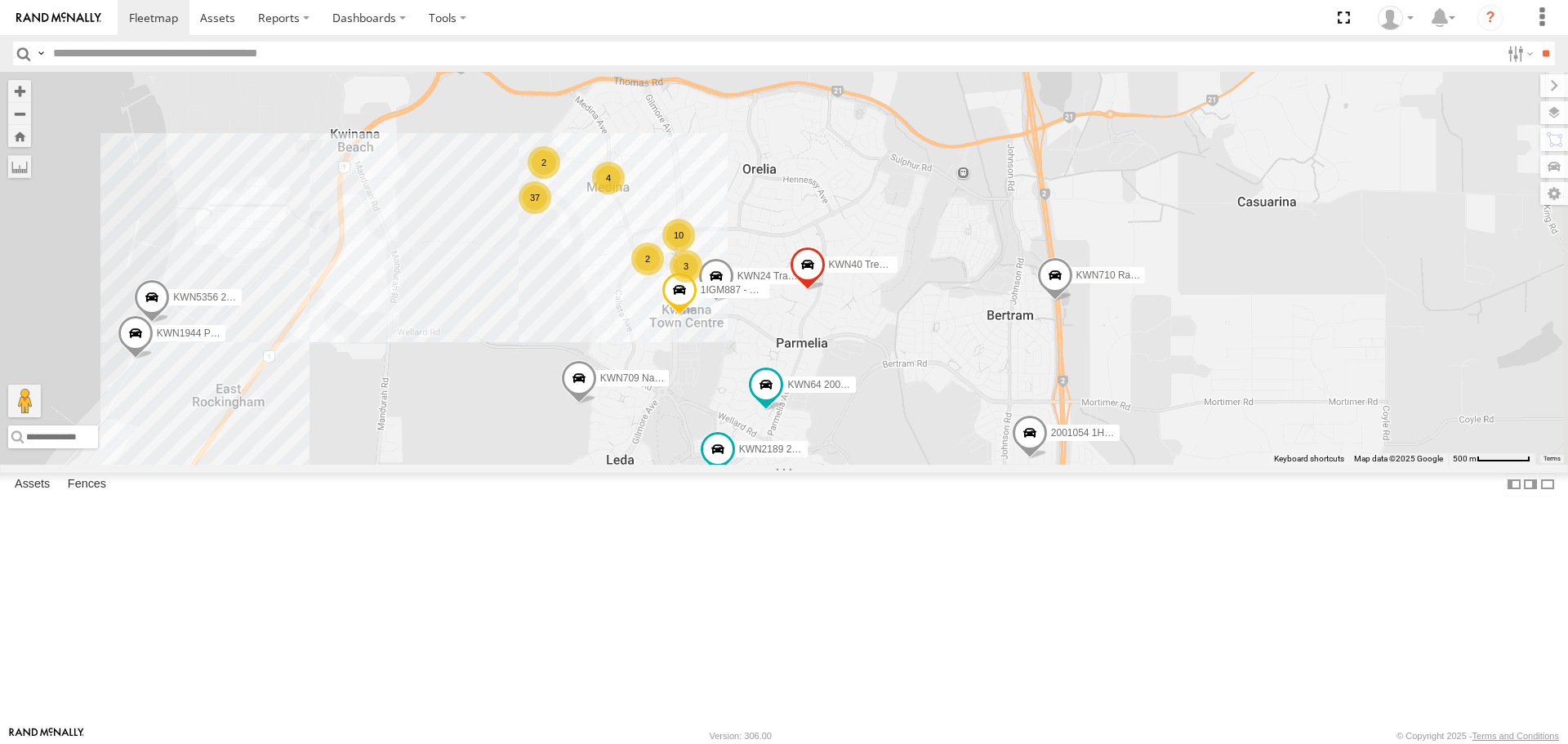
drag, startPoint x: 1150, startPoint y: 438, endPoint x: 907, endPoint y: 635, distance: 312.8
click at [907, 464] on div "KWN57 DEFES KWN718 KWN2130 1HSJ189 [DOMAIN_NAME] 1HRP499 [DOMAIN_NAME] 1HSS259 …" at bounding box center [784, 268] width 1568 height 392
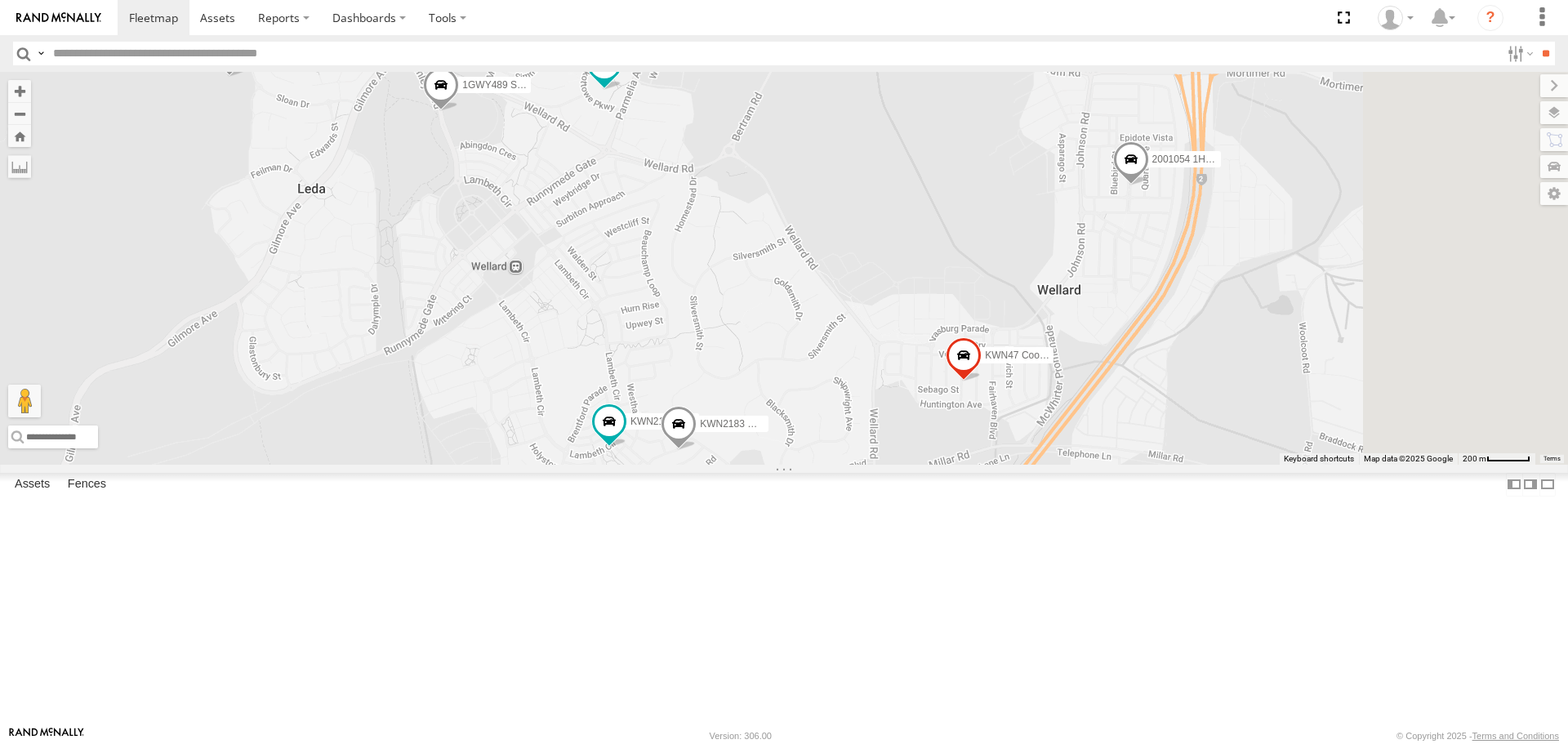
drag, startPoint x: 800, startPoint y: 504, endPoint x: 739, endPoint y: 385, distance: 133.7
click at [739, 385] on div "KWN40 Tree Officer KWN48 Facil.Maint KWN2189 2001110 Ford Ranger KWN64 2001034 …" at bounding box center [784, 268] width 1568 height 392
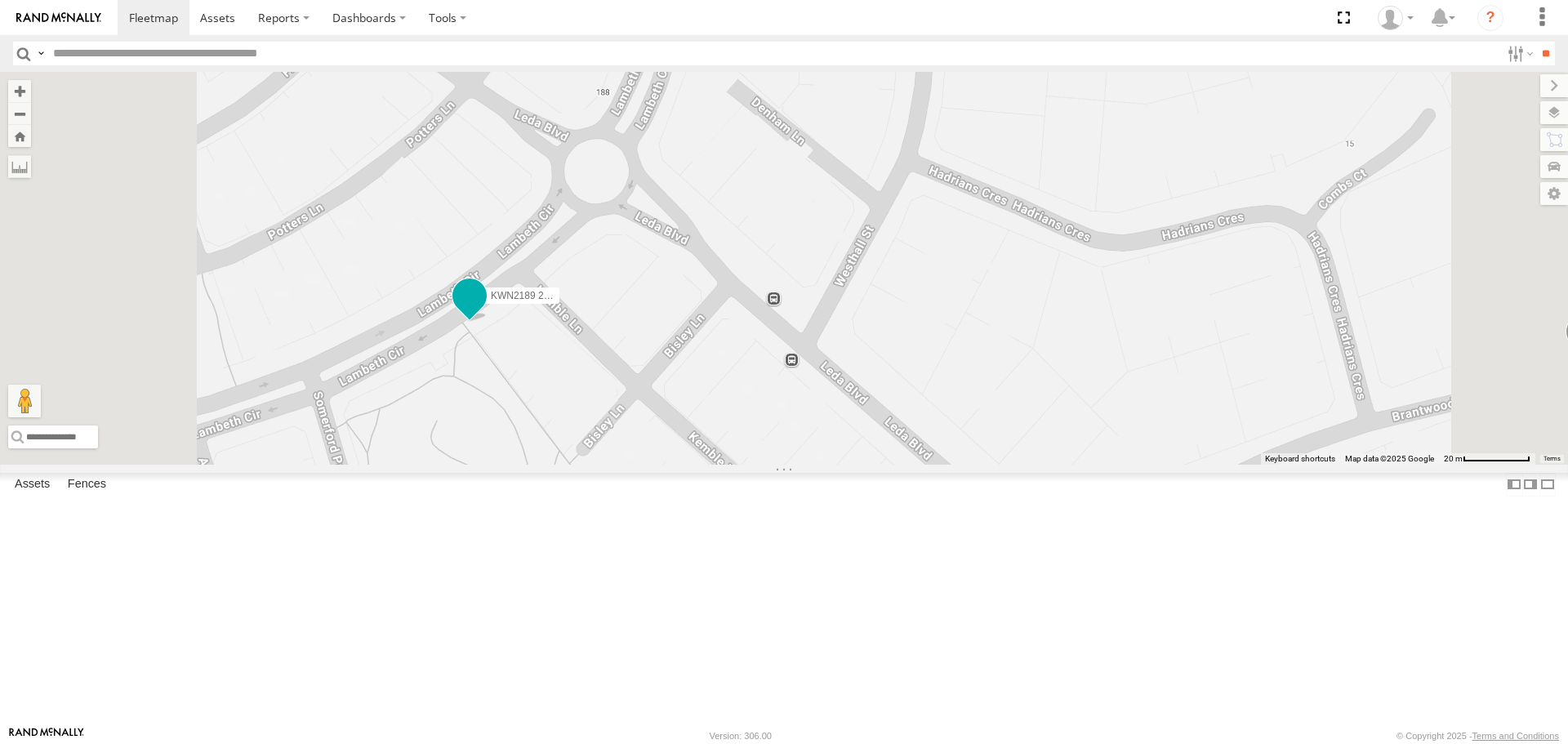
click at [484, 311] on span at bounding box center [470, 296] width 30 height 30
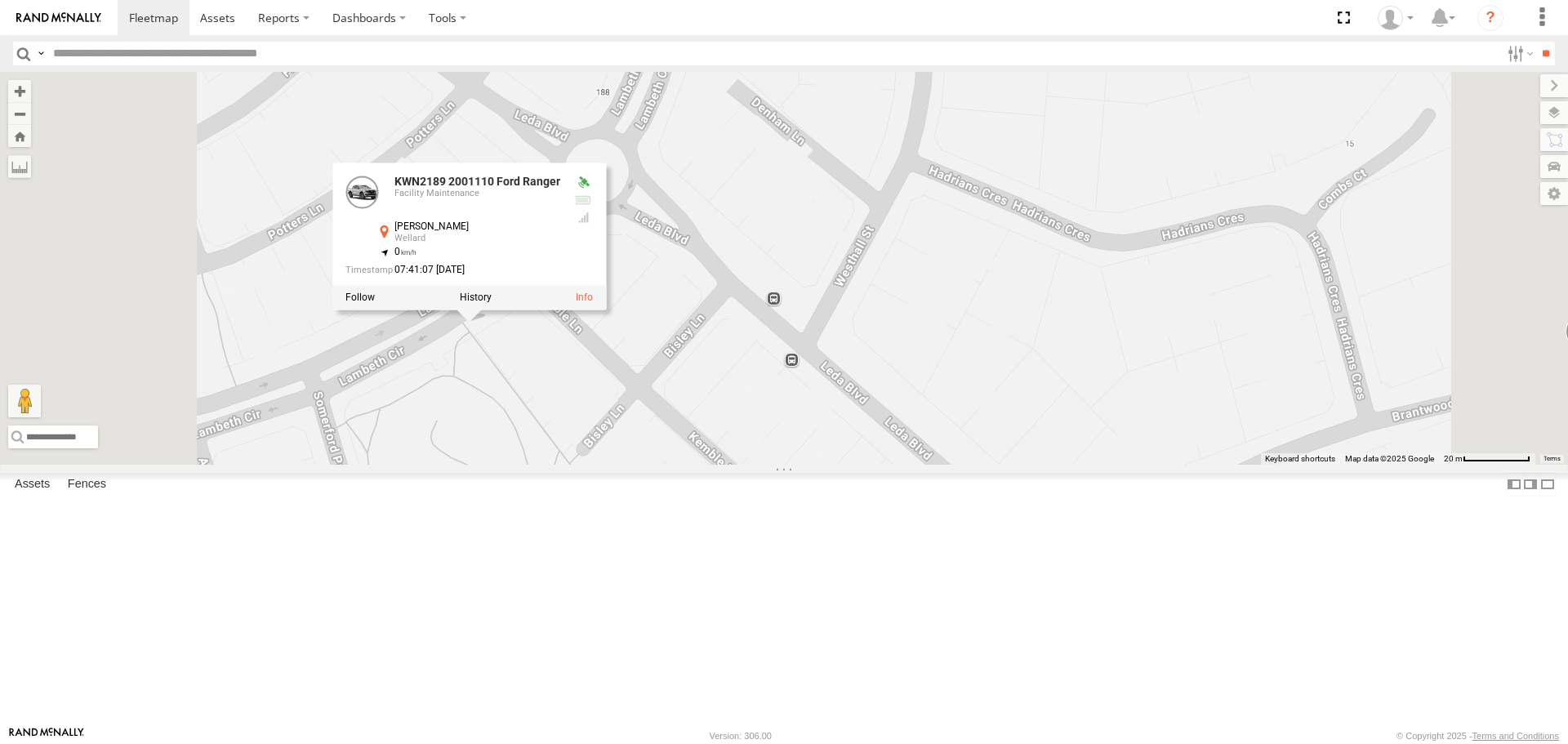
click at [817, 464] on div "KWN40 Tree Officer KWN48 Facil.Maint KWN2189 2001110 Ford Ranger KWN64 2001034 …" at bounding box center [784, 268] width 1568 height 392
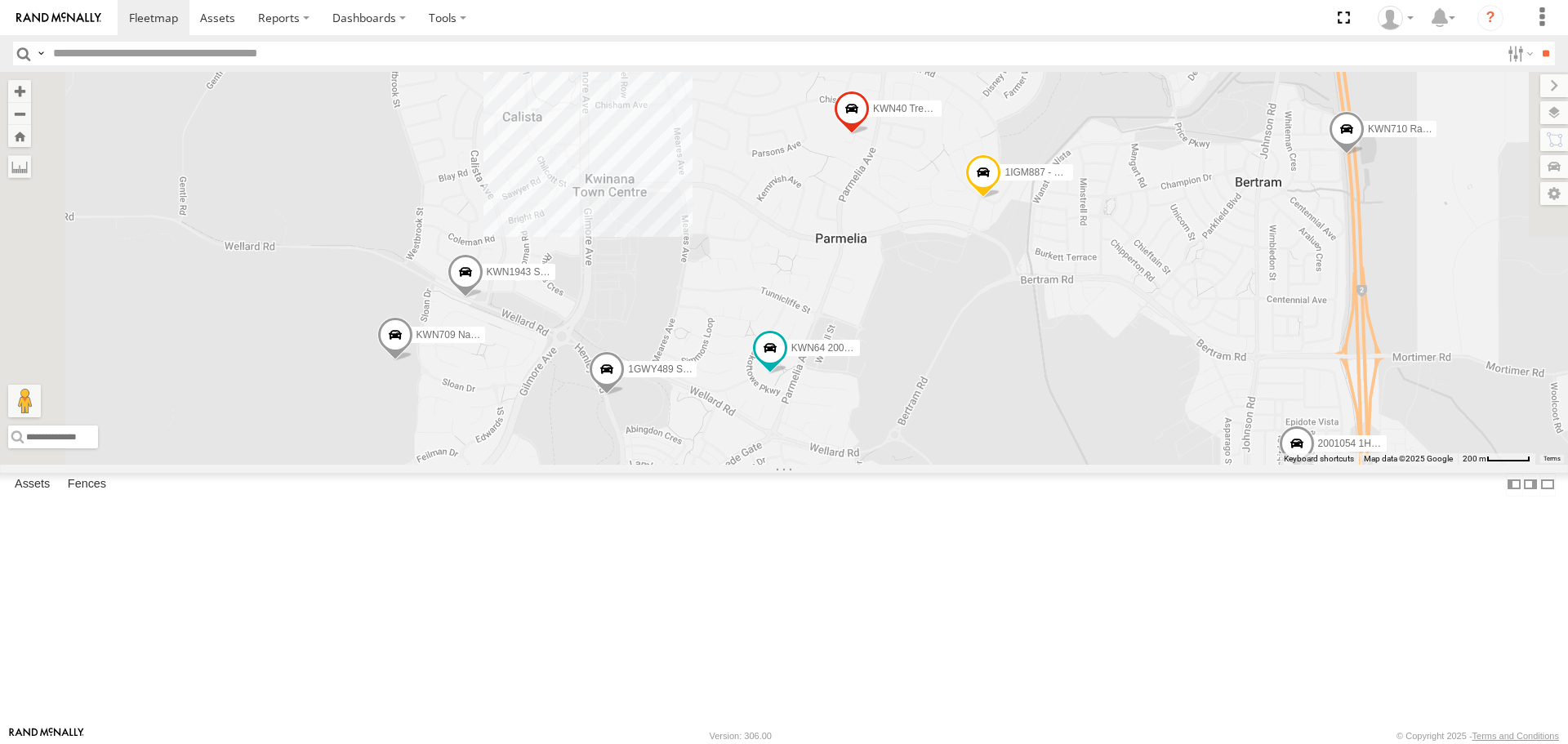
drag, startPoint x: 746, startPoint y: 279, endPoint x: 918, endPoint y: 602, distance: 365.9
click at [918, 464] on div "KWN40 Tree Officer KWN48 Facil.Maint KWN2189 2001110 Ford Ranger KWN64 2001034 …" at bounding box center [784, 268] width 1568 height 392
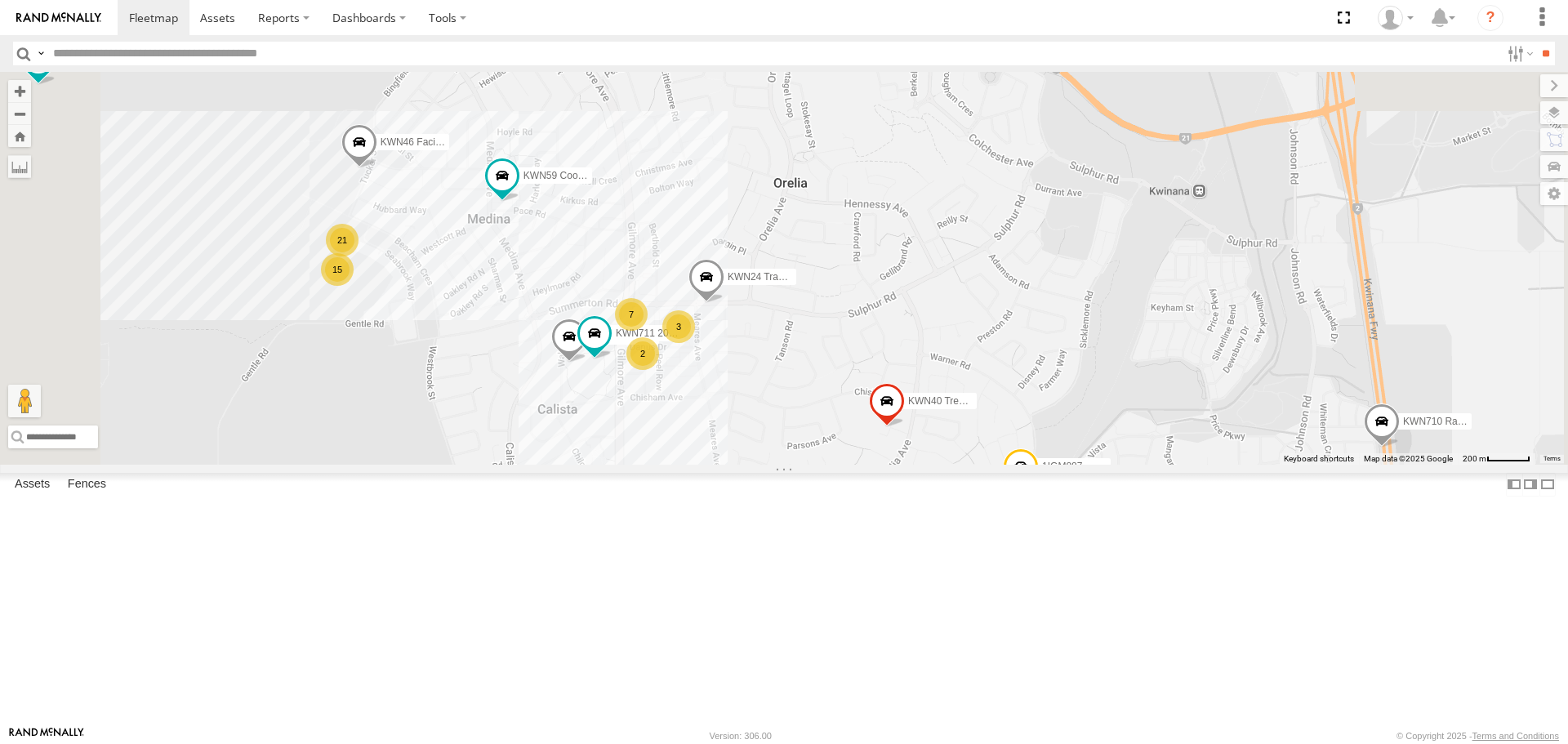
drag, startPoint x: 922, startPoint y: 359, endPoint x: 955, endPoint y: 641, distance: 283.9
click at [955, 464] on div "KWN40 Tree Officer KWN48 Facil.Maint KWN2189 2001110 Ford Ranger KWN64 2001034 …" at bounding box center [784, 268] width 1568 height 392
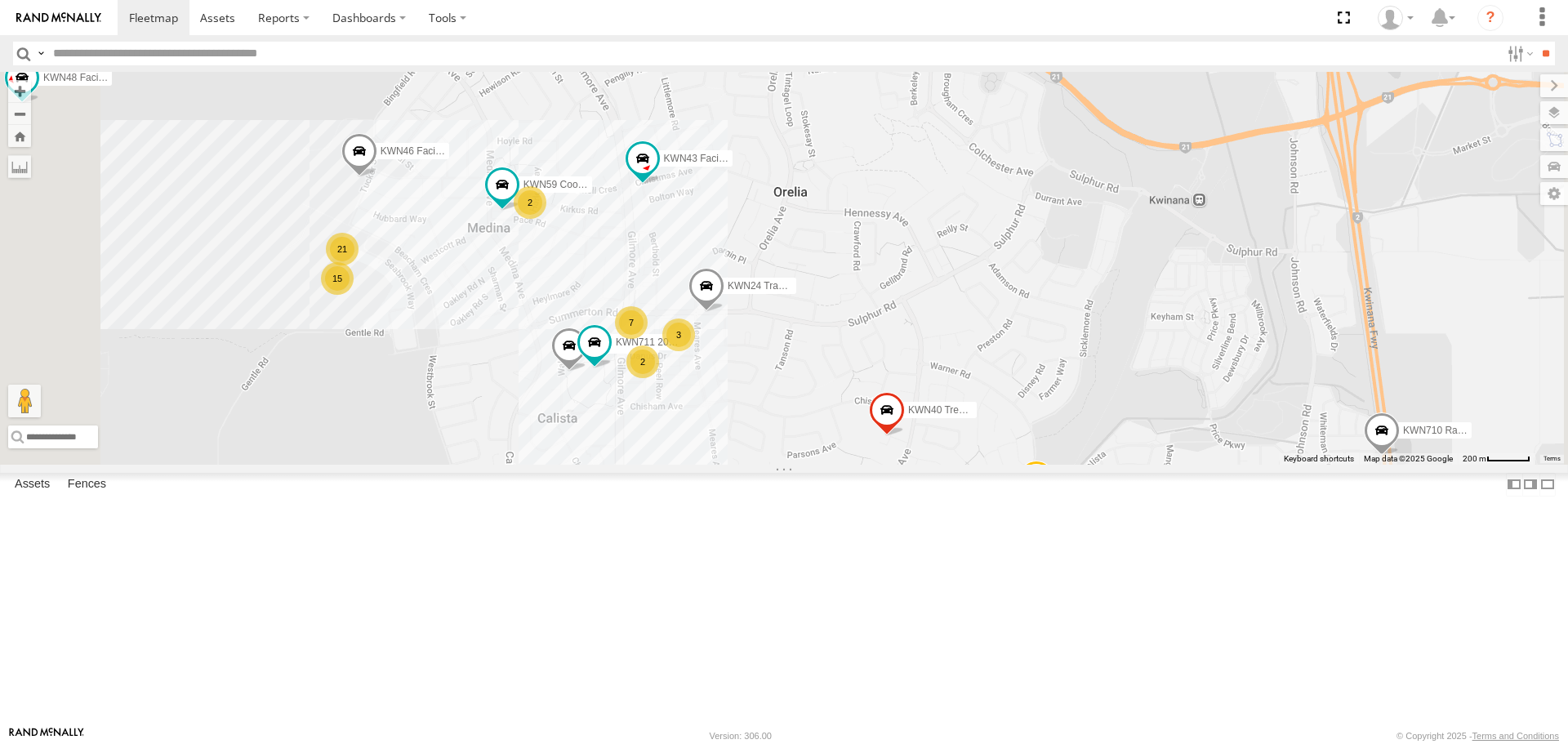
drag, startPoint x: 1110, startPoint y: 352, endPoint x: 1133, endPoint y: 324, distance: 36.2
click at [1122, 337] on div "KWN40 Tree Officer KWN48 Facil.Maint KWN2189 2001110 Ford Ranger KWN64 2001034 …" at bounding box center [784, 268] width 1568 height 392
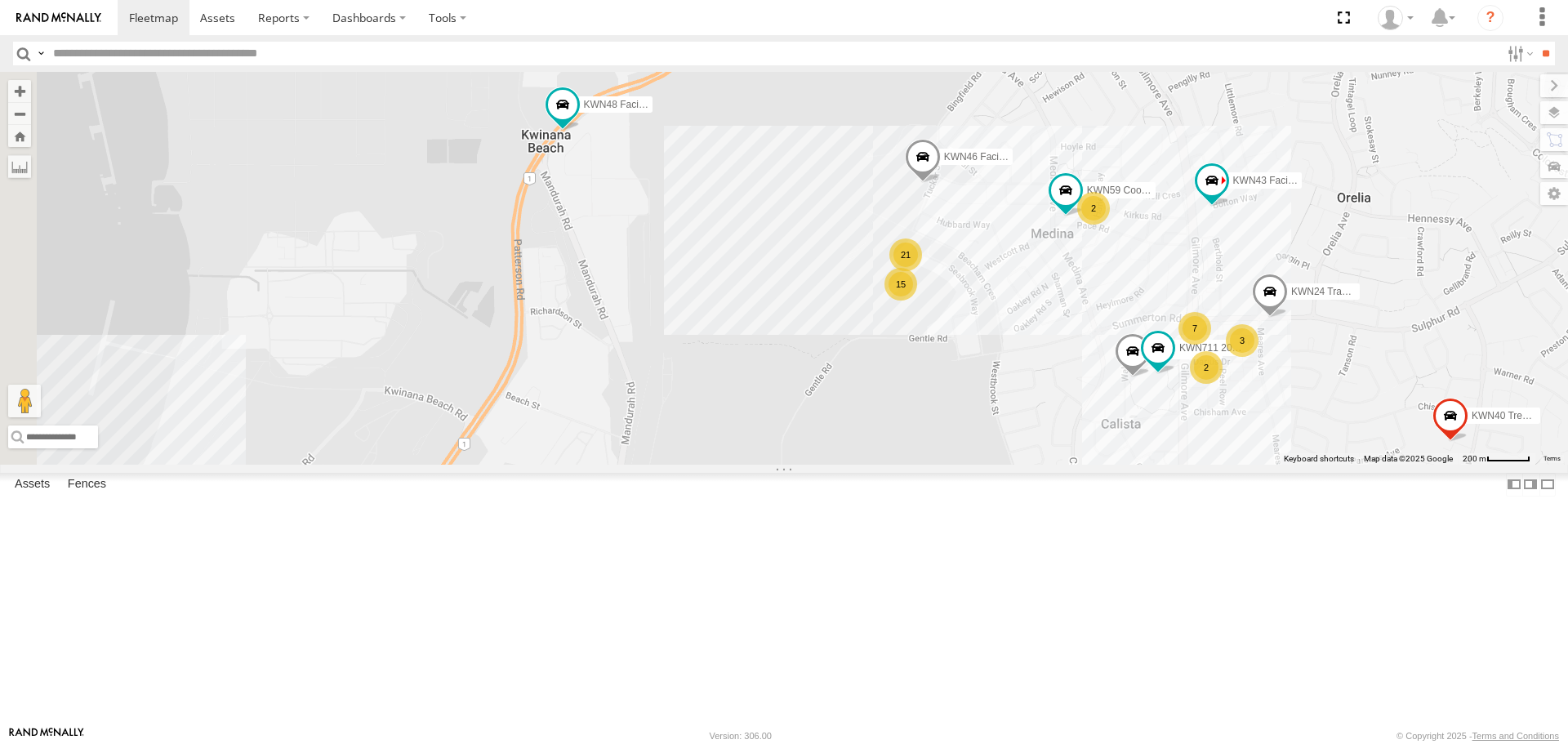
drag, startPoint x: 659, startPoint y: 322, endPoint x: 1194, endPoint y: 362, distance: 536.5
click at [1194, 362] on div "KWN40 Tree Officer KWN48 Facil.Maint KWN2189 2001110 Ford Ranger KWN64 2001034 …" at bounding box center [784, 268] width 1568 height 392
